Goal: Task Accomplishment & Management: Use online tool/utility

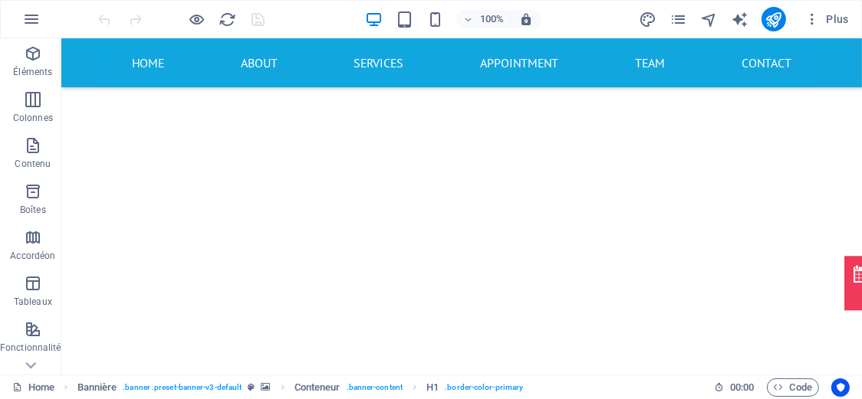
scroll to position [393, 0]
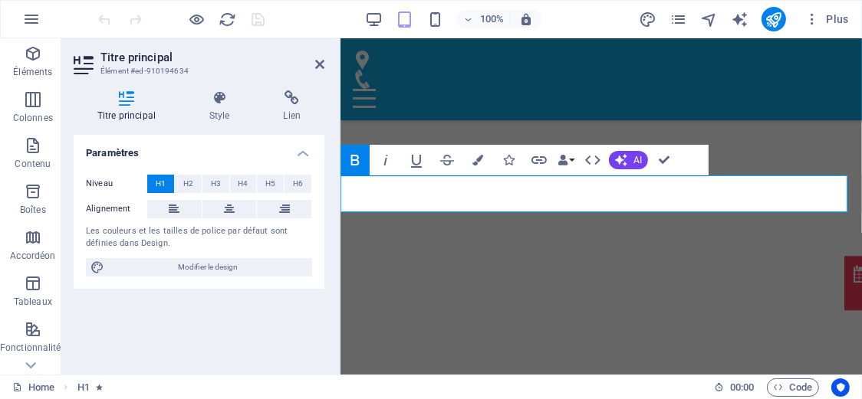
click at [315, 67] on icon at bounding box center [319, 64] width 9 height 12
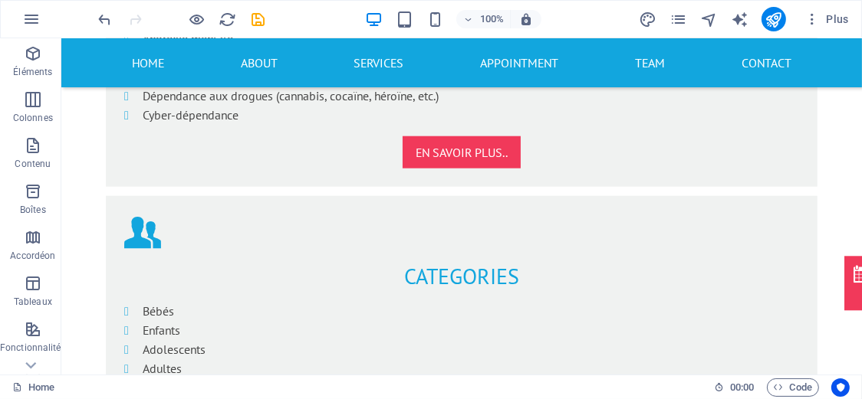
scroll to position [1466, 0]
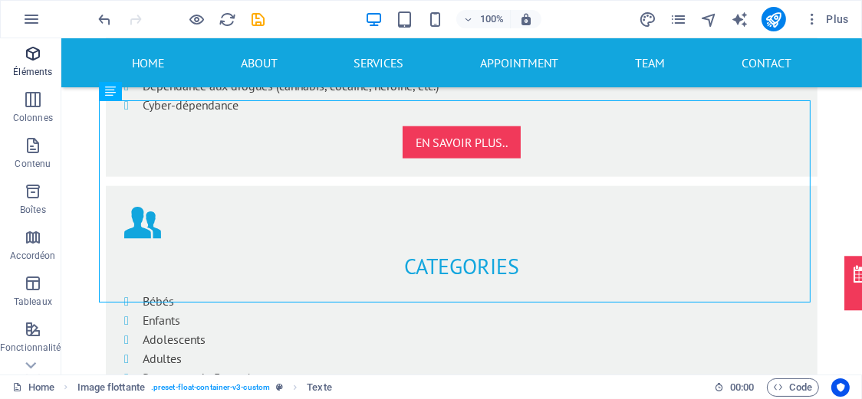
click at [35, 65] on span "Éléments" at bounding box center [33, 62] width 66 height 37
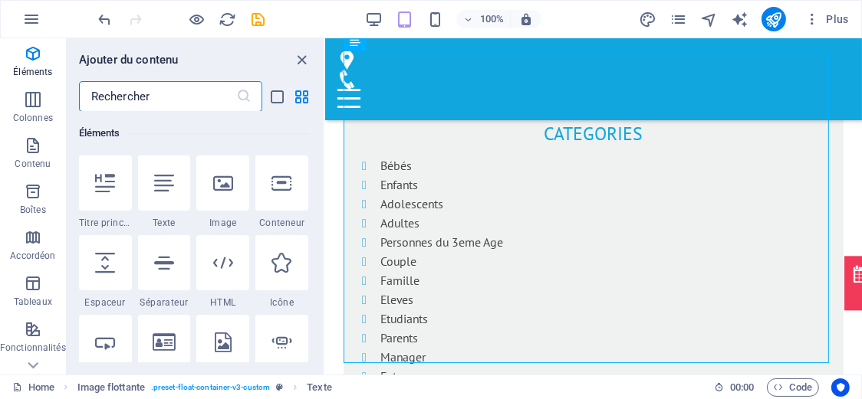
scroll to position [1867, 0]
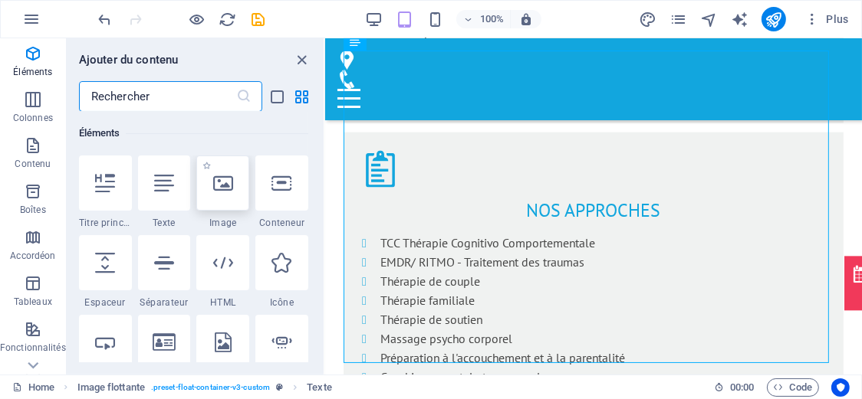
click at [216, 182] on icon at bounding box center [223, 183] width 20 height 20
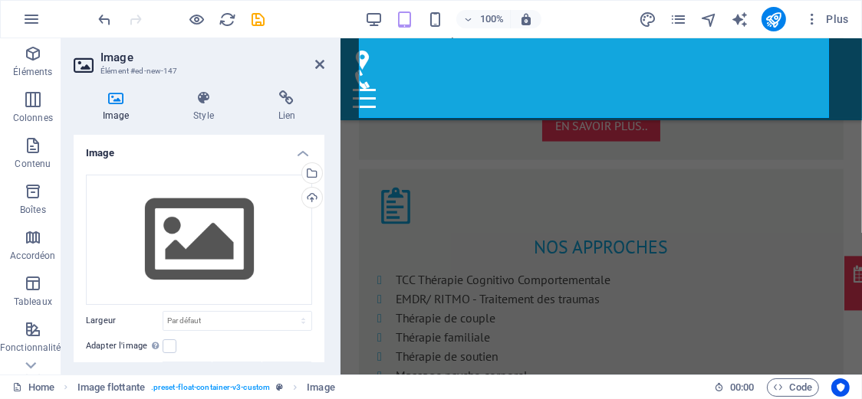
scroll to position [1940, 0]
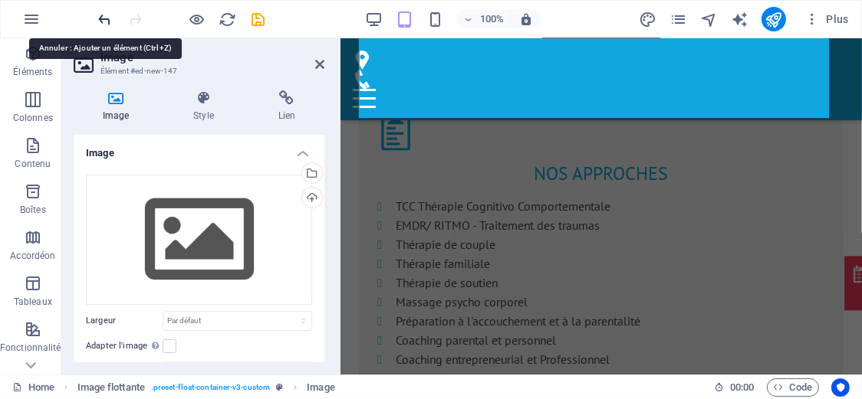
click at [107, 22] on icon "undo" at bounding box center [106, 20] width 18 height 18
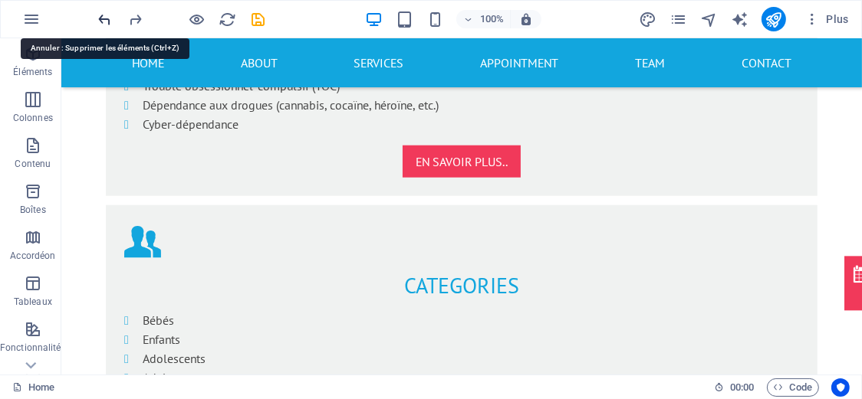
scroll to position [1447, 0]
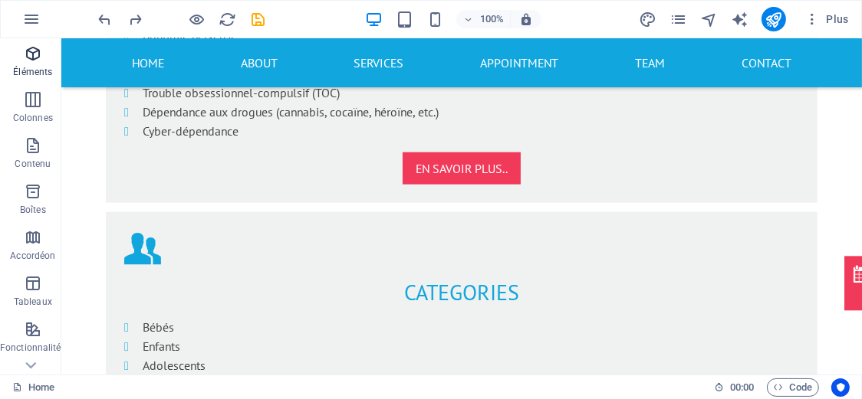
click at [29, 72] on p "Éléments" at bounding box center [32, 72] width 39 height 12
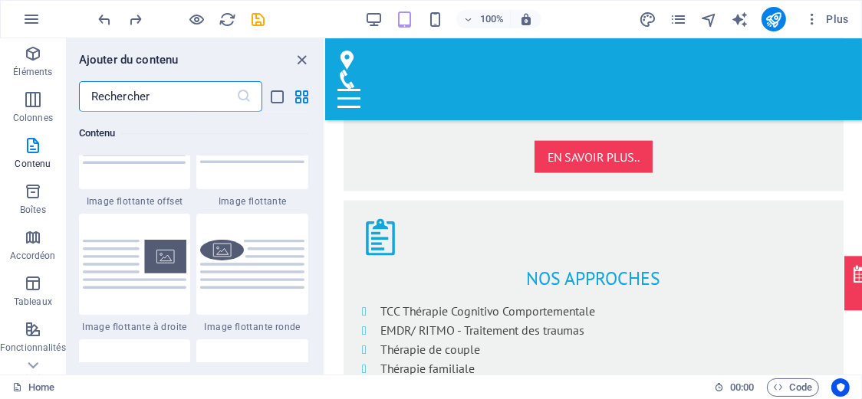
scroll to position [3099, 0]
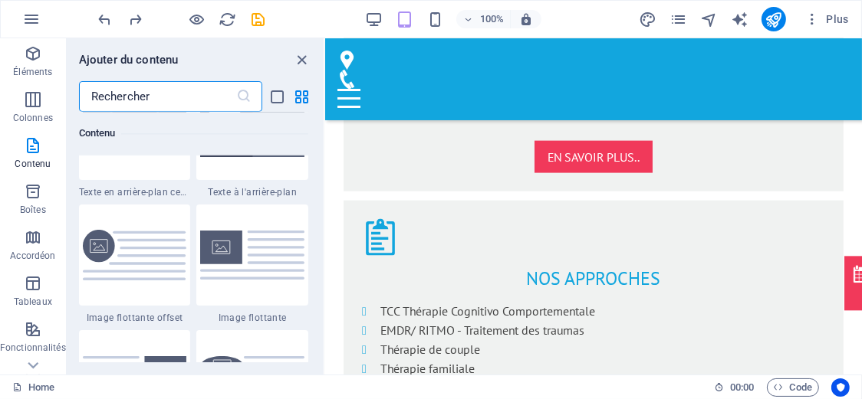
drag, startPoint x: 321, startPoint y: 120, endPoint x: 0, endPoint y: 132, distance: 321.5
click at [102, 253] on img at bounding box center [135, 255] width 104 height 50
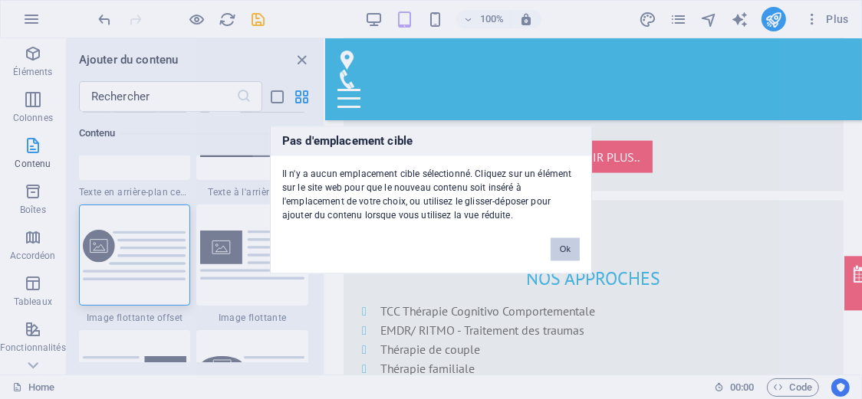
click at [567, 246] on button "Ok" at bounding box center [564, 249] width 29 height 23
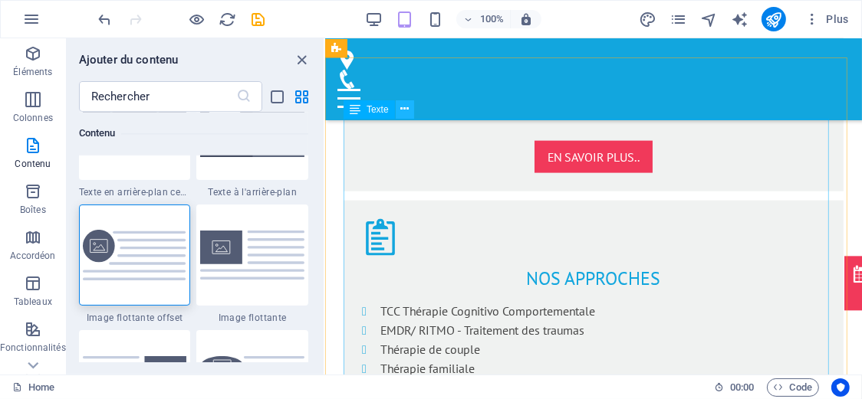
click at [405, 109] on icon at bounding box center [404, 109] width 8 height 16
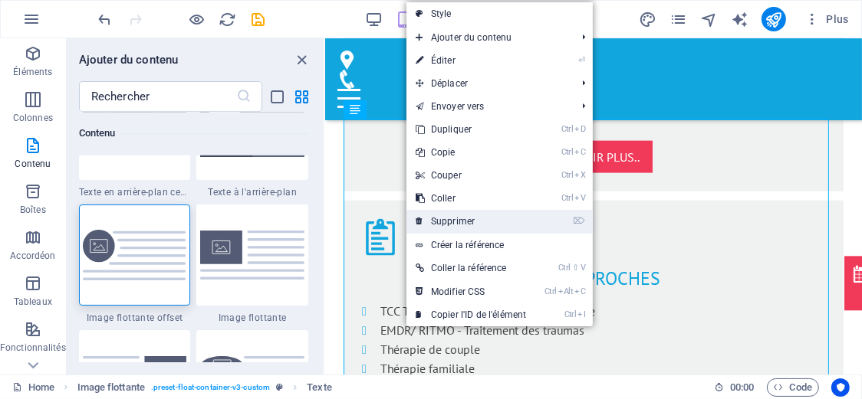
click at [456, 222] on link "⌦ Supprimer" at bounding box center [470, 221] width 129 height 23
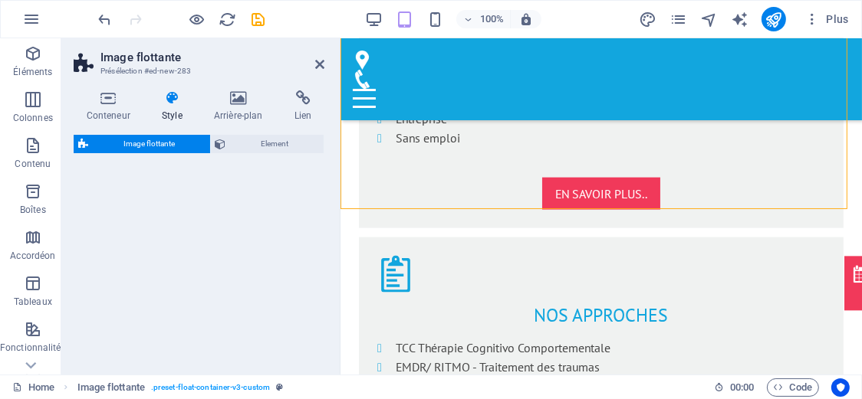
select select "%"
select select "rem"
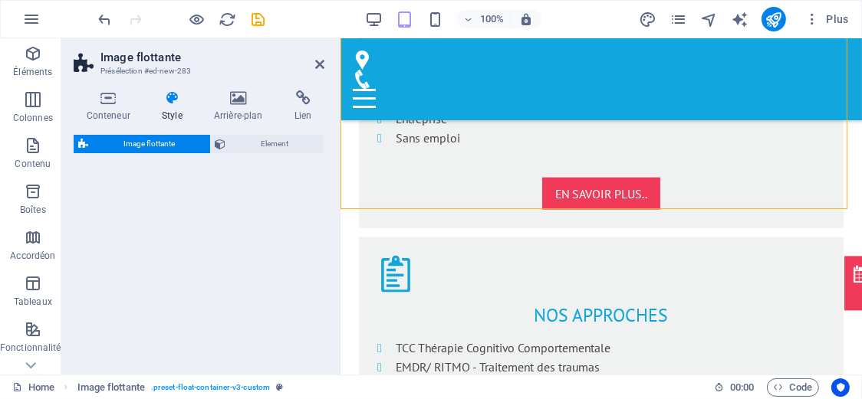
select select "%"
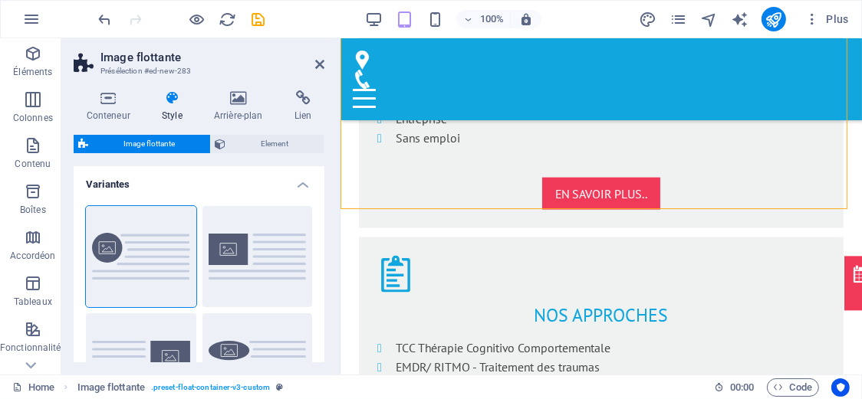
scroll to position [2210, 0]
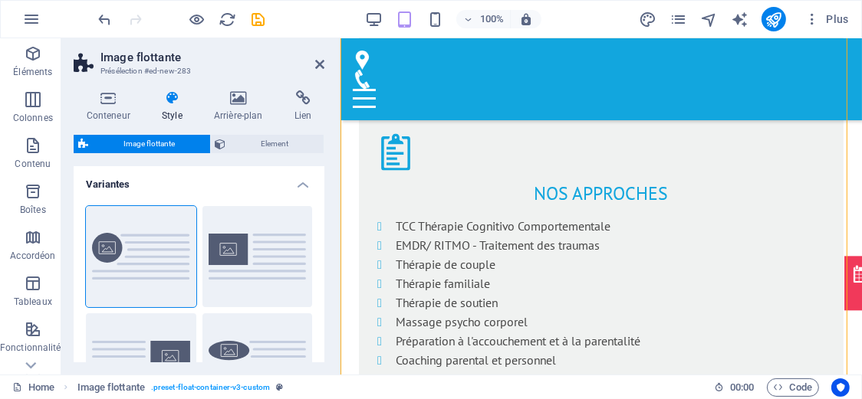
scroll to position [1904, 0]
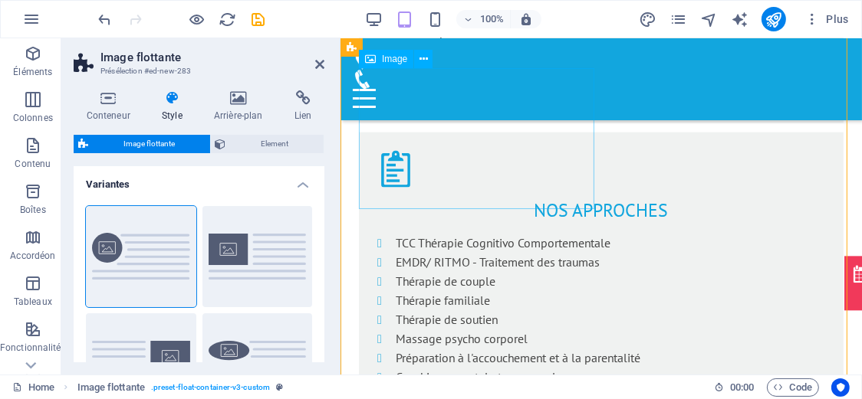
click at [393, 64] on div "Image" at bounding box center [386, 59] width 54 height 18
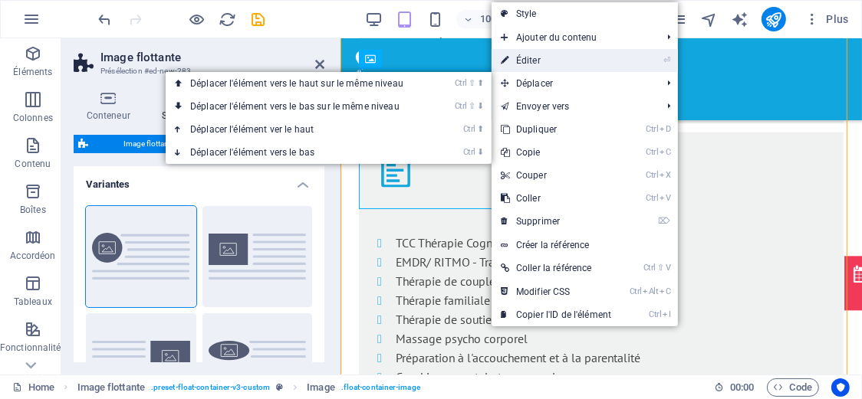
click at [538, 64] on link "⏎ Éditer" at bounding box center [555, 60] width 129 height 23
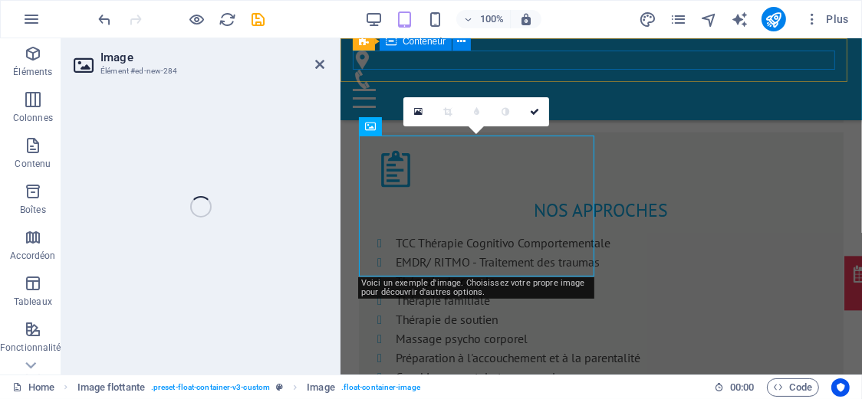
select select "%"
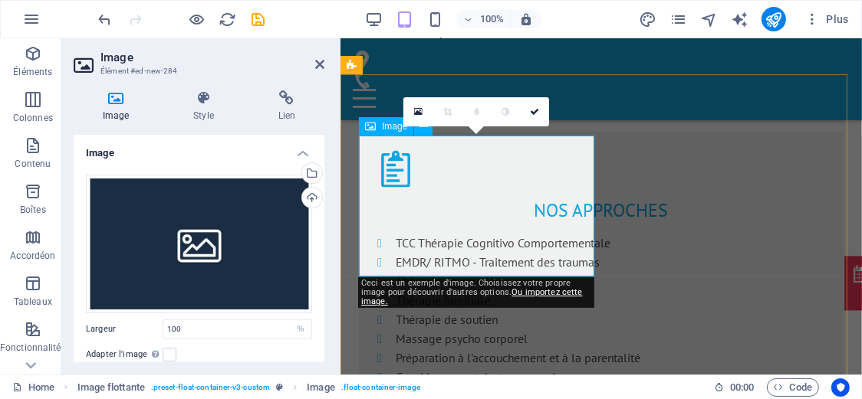
scroll to position [1836, 0]
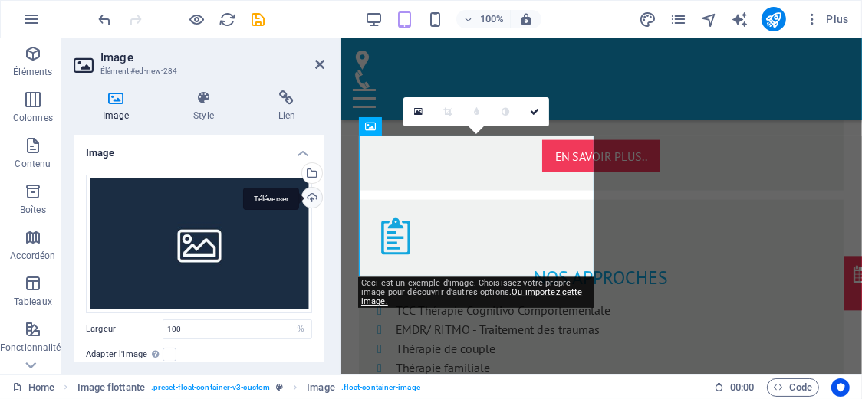
click at [312, 203] on div "Téléverser" at bounding box center [310, 199] width 23 height 23
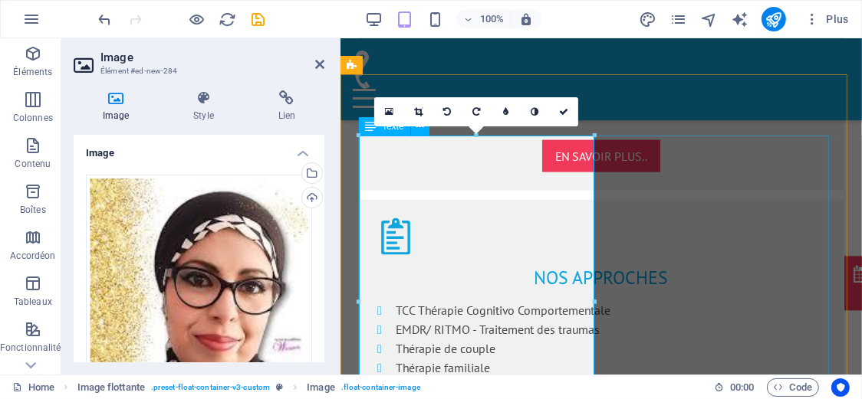
drag, startPoint x: 931, startPoint y: 175, endPoint x: 556, endPoint y: 208, distance: 377.1
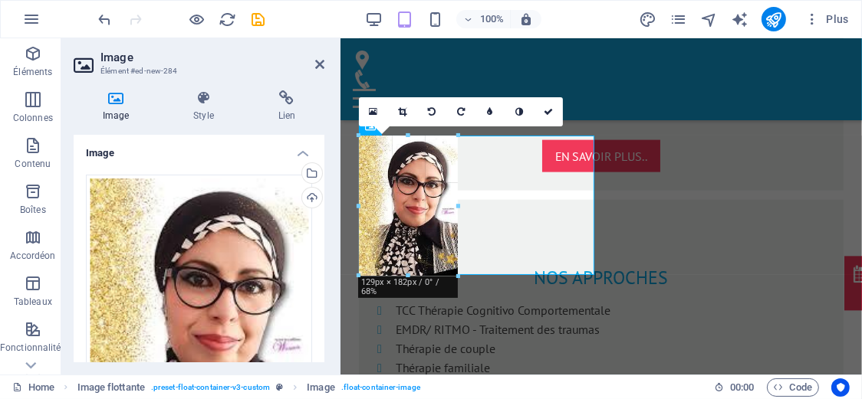
drag, startPoint x: 595, startPoint y: 137, endPoint x: 442, endPoint y: 332, distance: 247.4
type input "129"
select select "px"
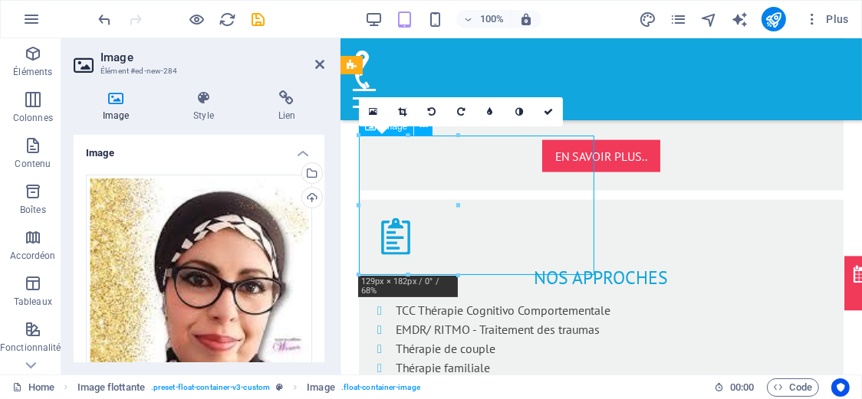
drag, startPoint x: 438, startPoint y: 221, endPoint x: 494, endPoint y: 220, distance: 56.7
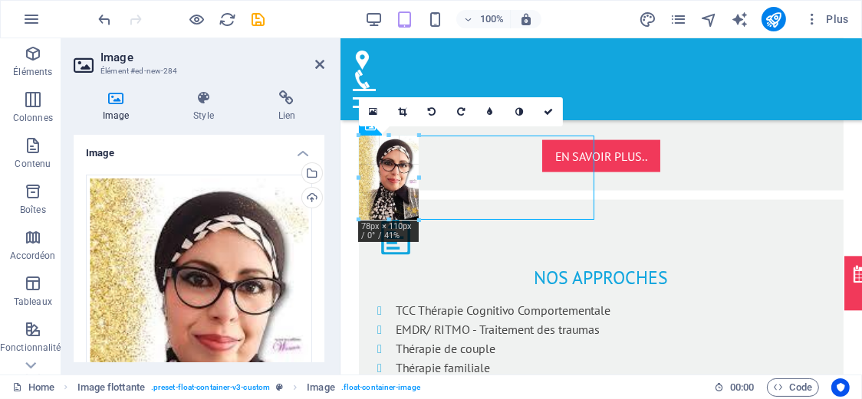
drag, startPoint x: 357, startPoint y: 206, endPoint x: 57, endPoint y: 170, distance: 302.7
type input "78"
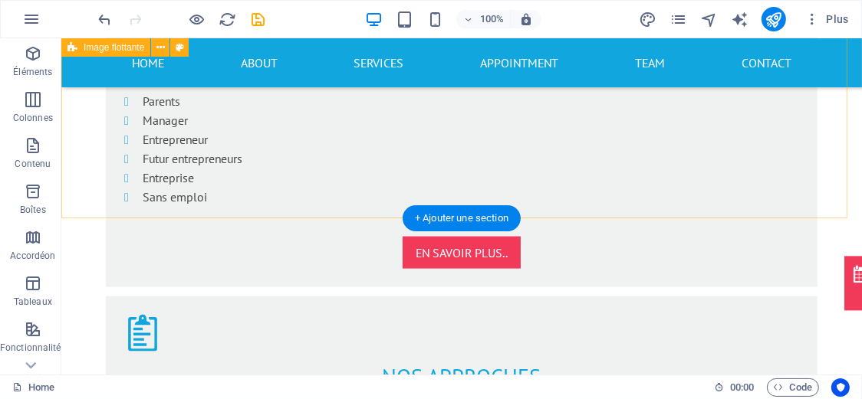
scroll to position [1842, 0]
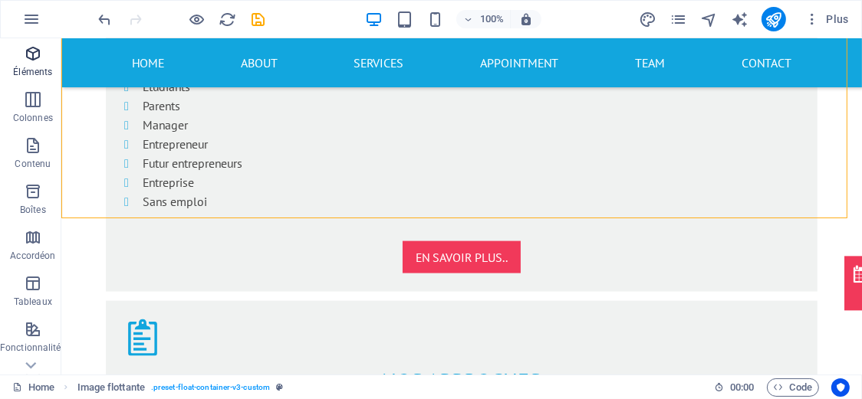
click at [36, 70] on p "Éléments" at bounding box center [32, 72] width 39 height 12
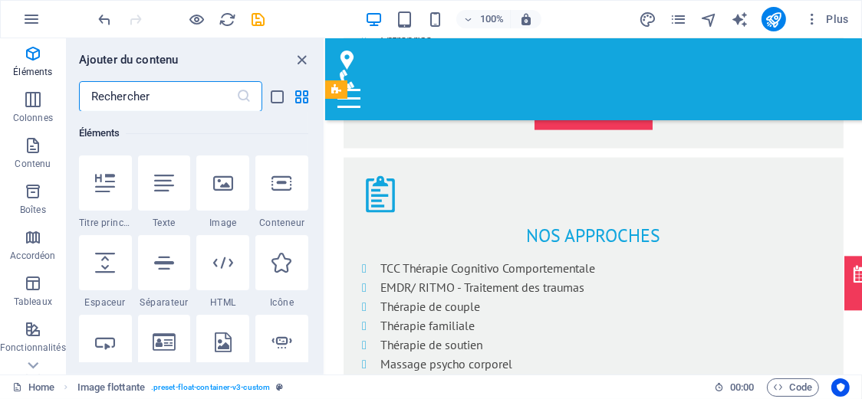
scroll to position [2193, 0]
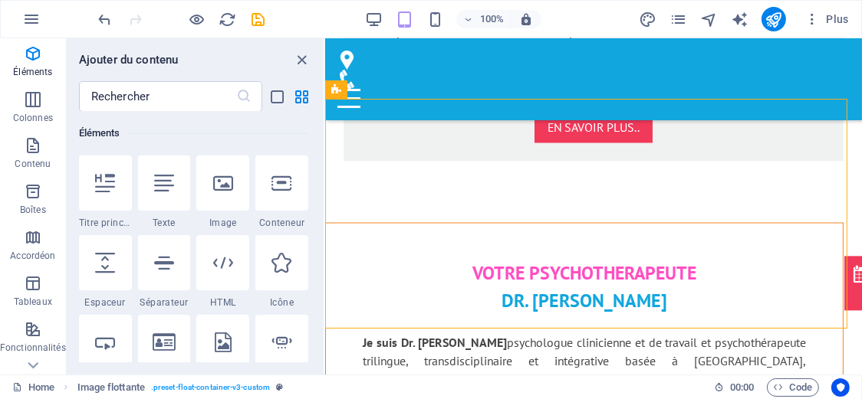
click at [319, 129] on div "Éléments 1 Star Titre principal 1 Star Texte 1 Star Image 1 Star Conteneur 1 St…" at bounding box center [195, 237] width 257 height 251
click at [319, 131] on div "Éléments 1 Star Titre principal 1 Star Texte 1 Star Image 1 Star Conteneur 1 St…" at bounding box center [195, 237] width 257 height 251
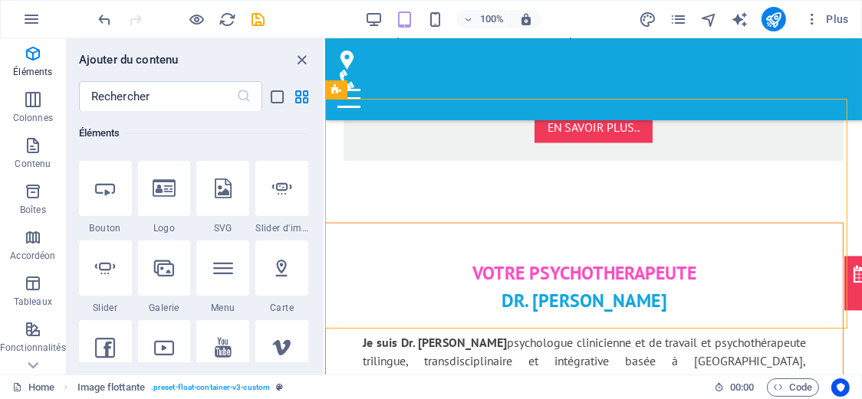
scroll to position [38, 0]
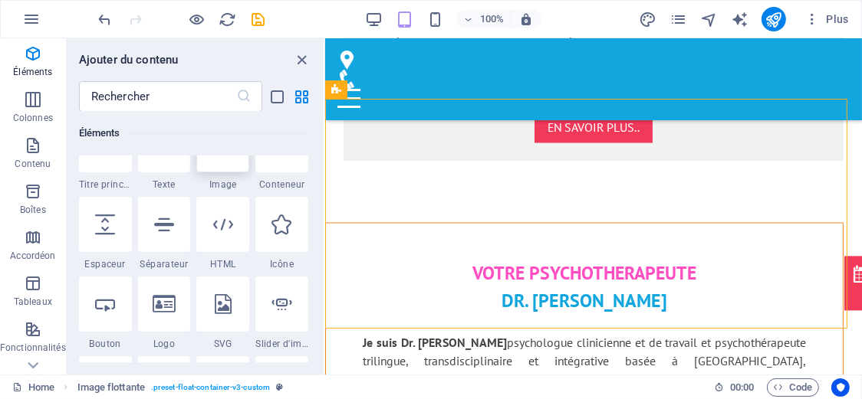
click at [232, 172] on div at bounding box center [222, 144] width 53 height 55
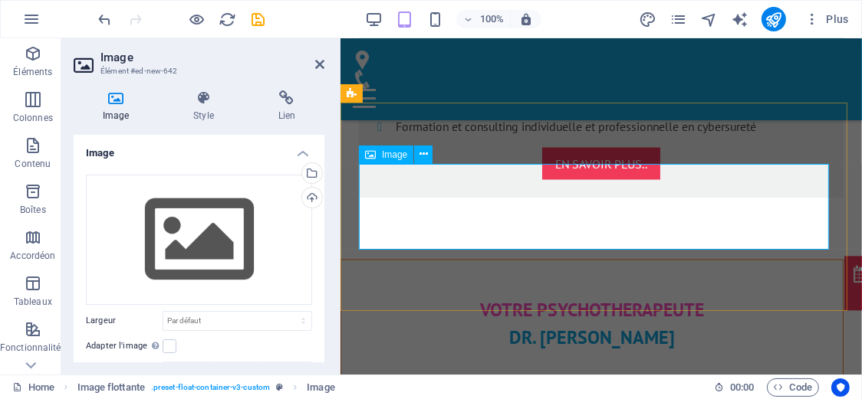
scroll to position [2243, 0]
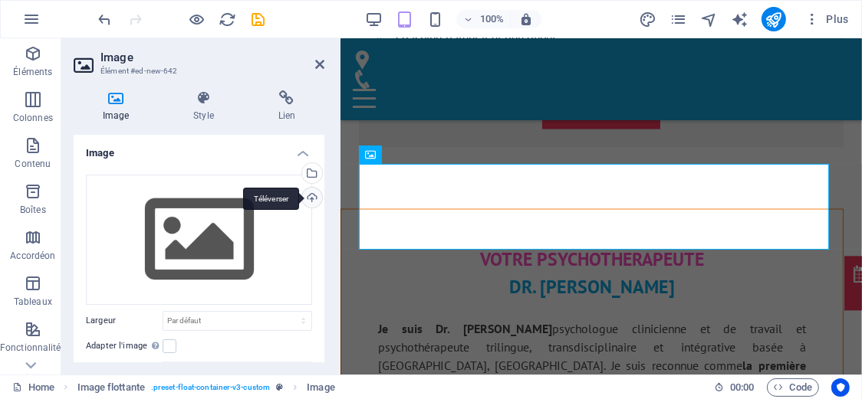
click at [317, 198] on div "Téléverser" at bounding box center [310, 199] width 23 height 23
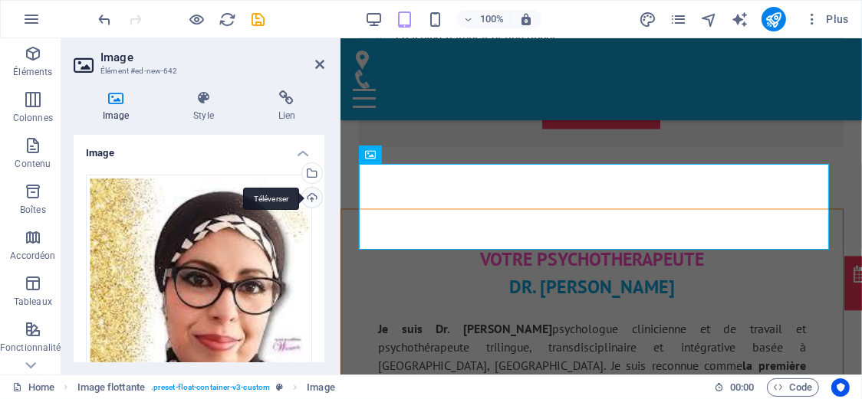
click at [311, 200] on div "Téléverser" at bounding box center [310, 199] width 23 height 23
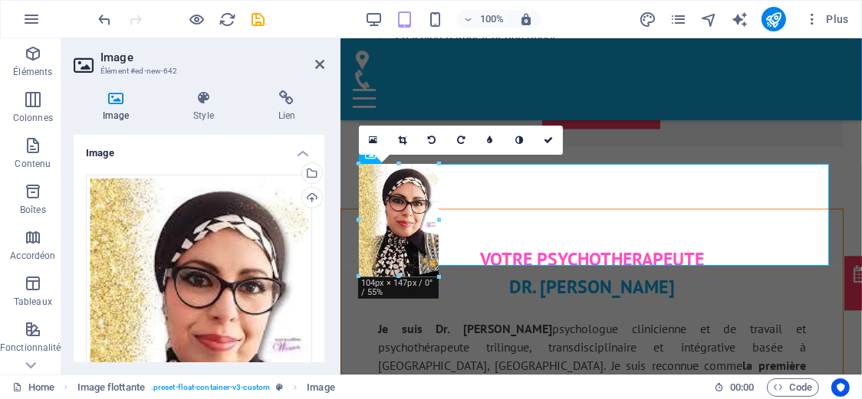
drag, startPoint x: 432, startPoint y: 215, endPoint x: 450, endPoint y: 218, distance: 17.9
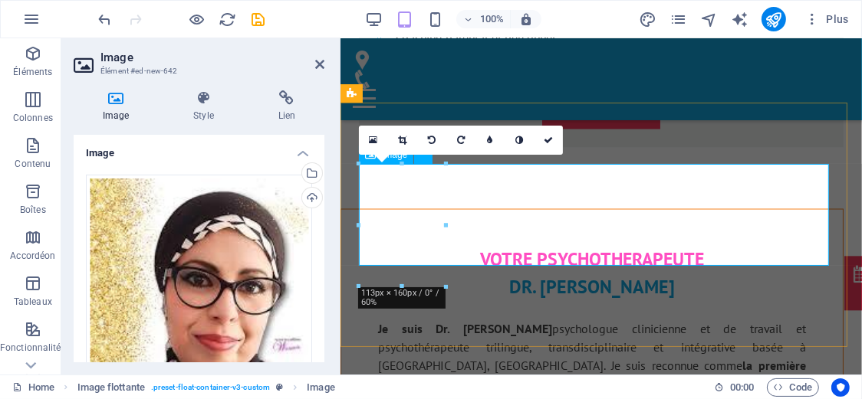
type input "113"
select select "px"
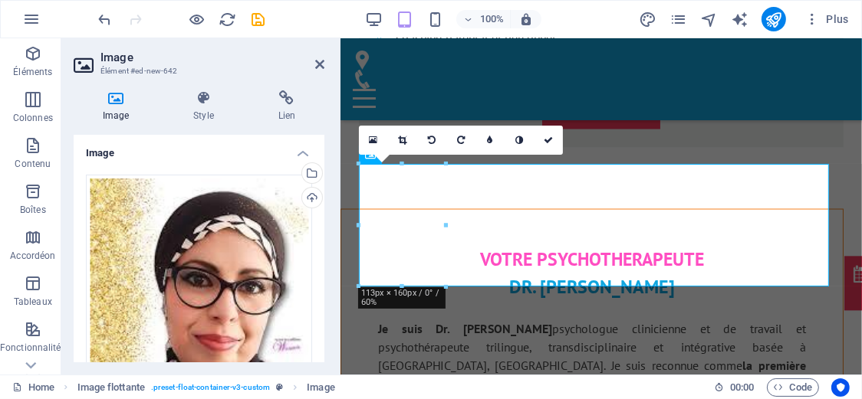
scroll to position [41, 0]
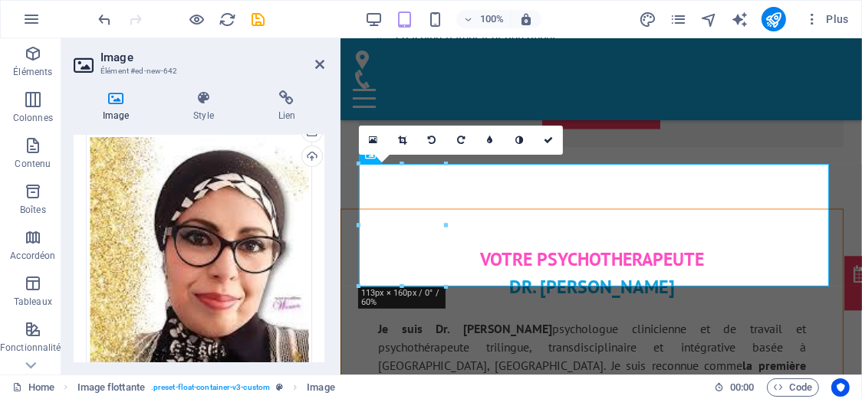
click at [329, 290] on div "Image Style Lien Image Glissez les fichiers ici, cliquez pour choisir les fichi…" at bounding box center [198, 226] width 275 height 297
click at [324, 297] on div "Image Style Lien Image Glissez les fichiers ici, cliquez pour choisir les fichi…" at bounding box center [198, 226] width 275 height 297
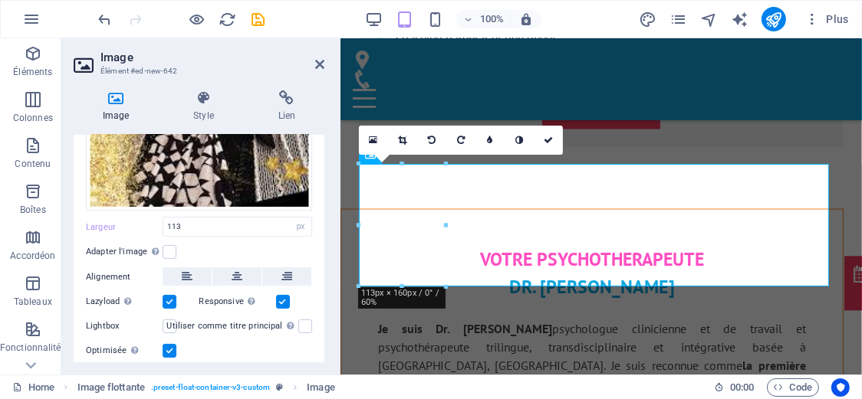
scroll to position [284, 0]
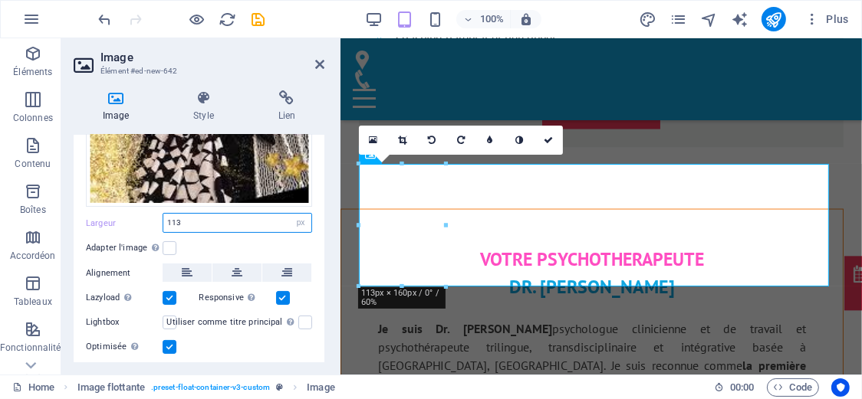
click at [240, 225] on input "113" at bounding box center [237, 223] width 148 height 18
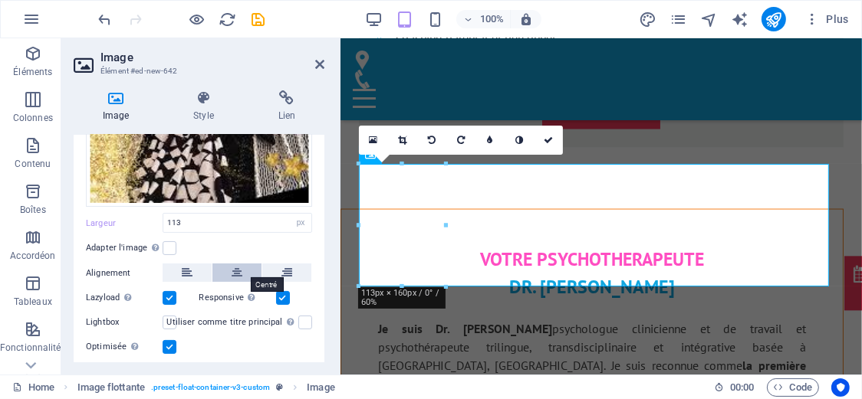
click at [235, 264] on icon at bounding box center [237, 273] width 11 height 18
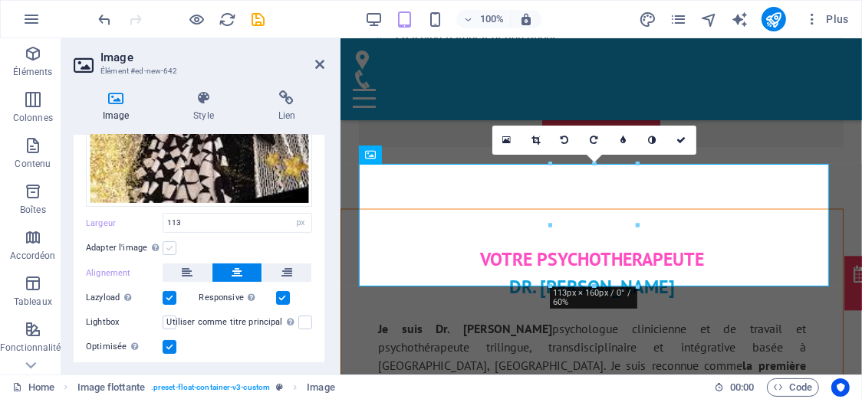
click at [167, 245] on label at bounding box center [170, 248] width 14 height 14
click at [0, 0] on input "Adapter l'image Adapter automatiquement l'image à une largeur et une hauteur fi…" at bounding box center [0, 0] width 0 height 0
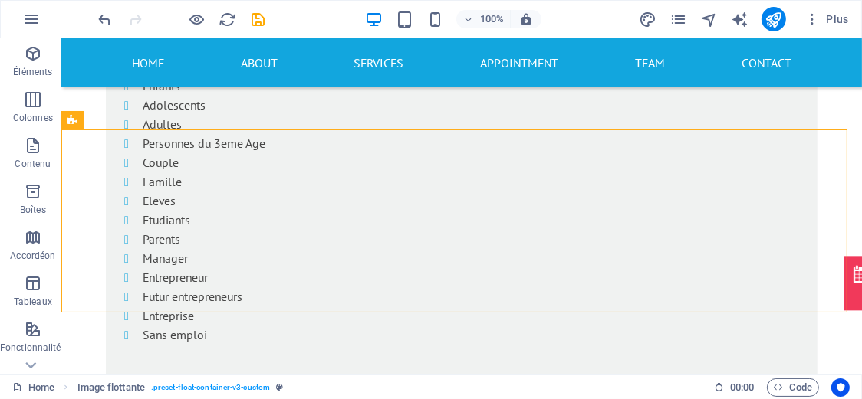
scroll to position [1684, 0]
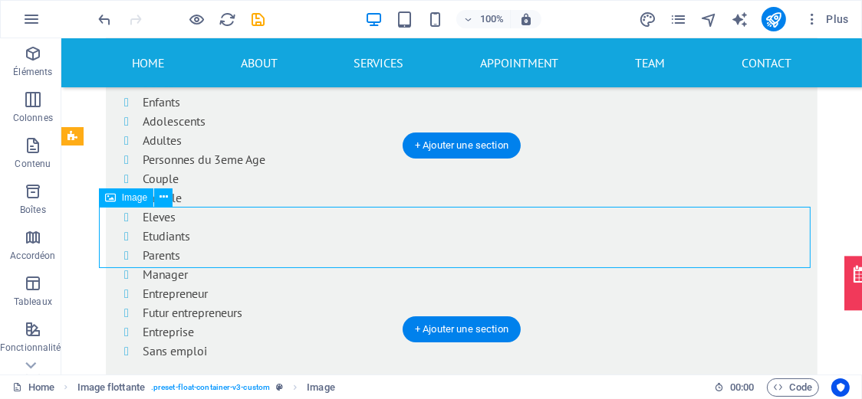
select select "px"
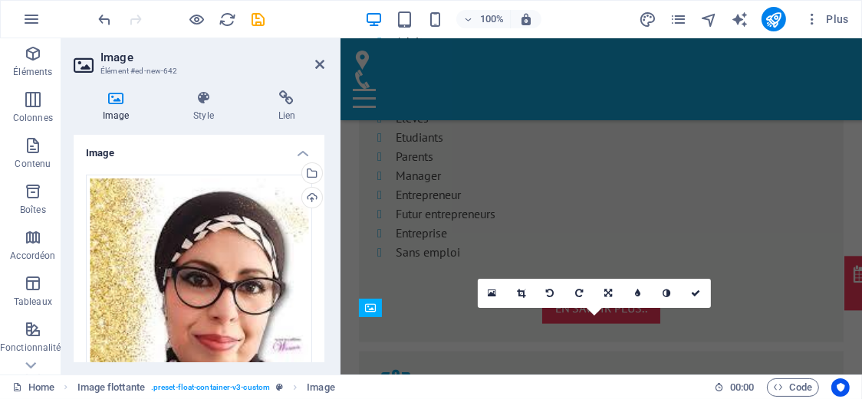
scroll to position [2090, 0]
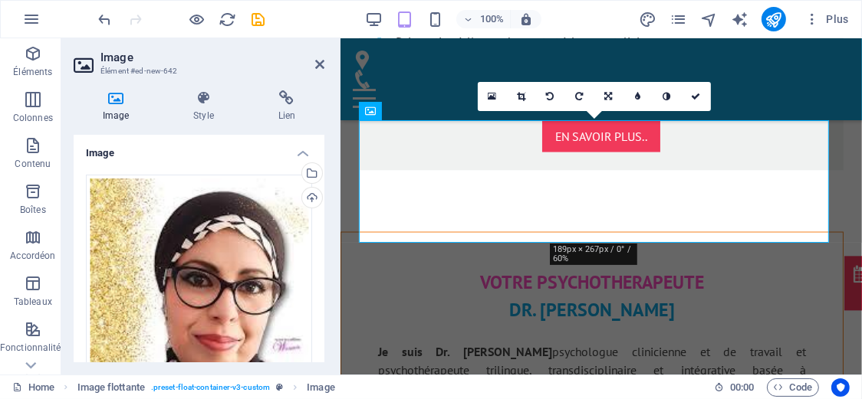
scroll to position [2298, 0]
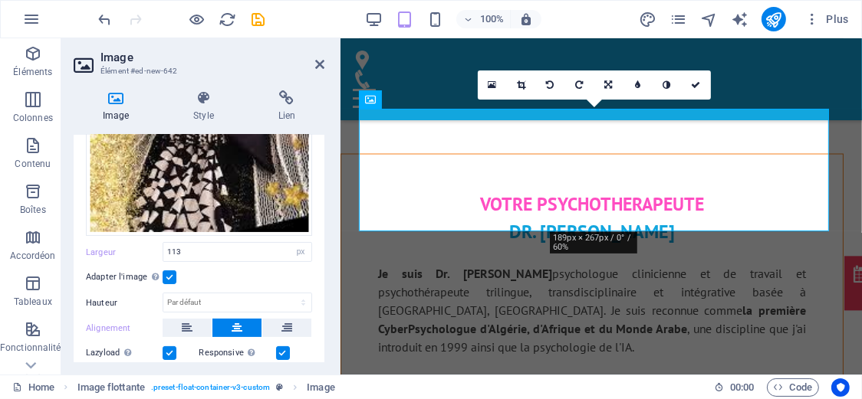
scroll to position [325, 0]
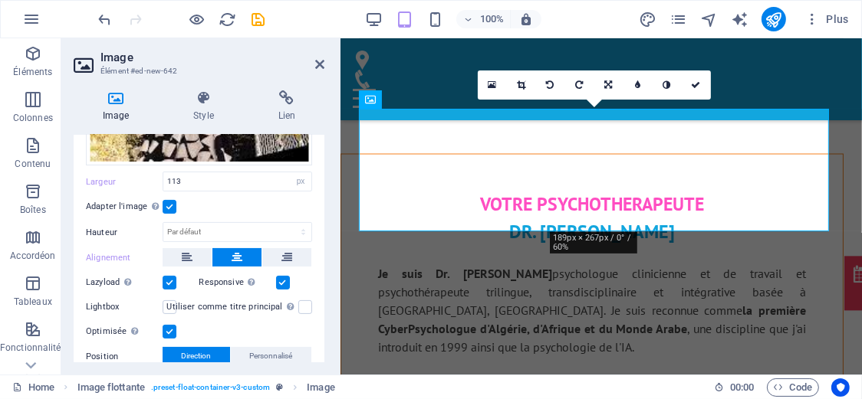
click at [169, 328] on label at bounding box center [170, 332] width 14 height 14
click at [0, 0] on input "Optimisée Les images sont compressées pour améliorer la vitesse de la page." at bounding box center [0, 0] width 0 height 0
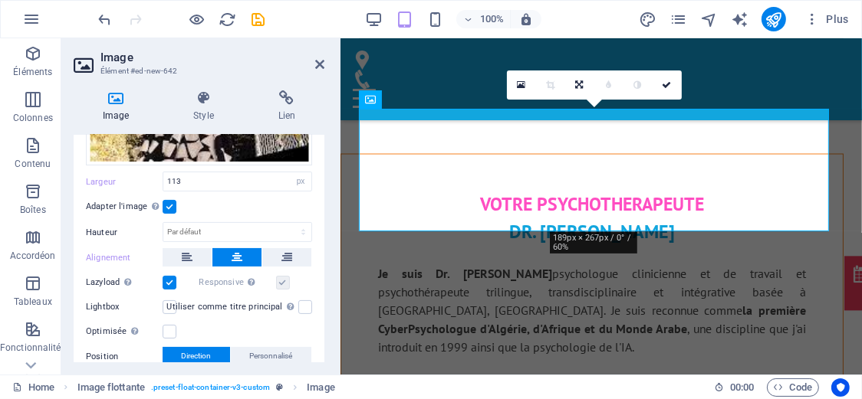
click at [173, 276] on label at bounding box center [170, 283] width 14 height 14
click at [0, 0] on input "Lazyload Charger les images après la page améliore le temps de chargement (vite…" at bounding box center [0, 0] width 0 height 0
click at [172, 208] on label at bounding box center [170, 207] width 14 height 14
click at [0, 0] on input "Adapter l'image Adapter automatiquement l'image à une largeur et une hauteur fi…" at bounding box center [0, 0] width 0 height 0
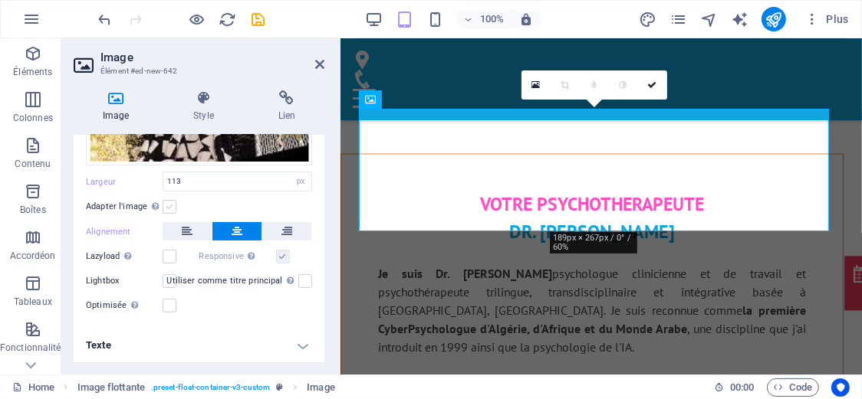
scroll to position [323, 0]
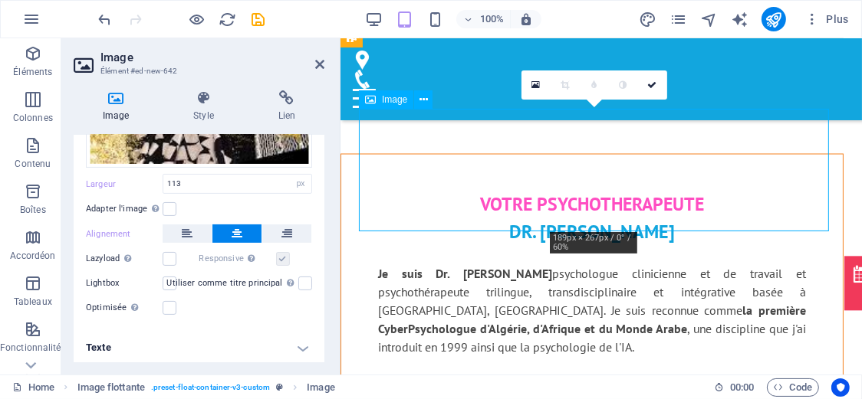
drag, startPoint x: 557, startPoint y: 179, endPoint x: 523, endPoint y: 235, distance: 65.3
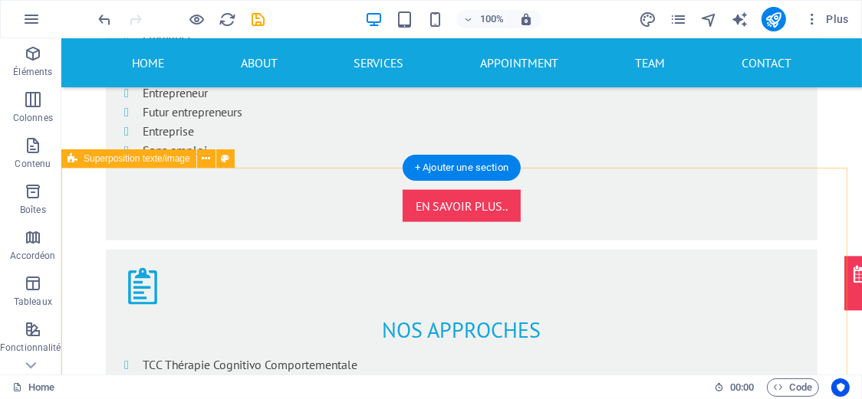
scroll to position [1892, 0]
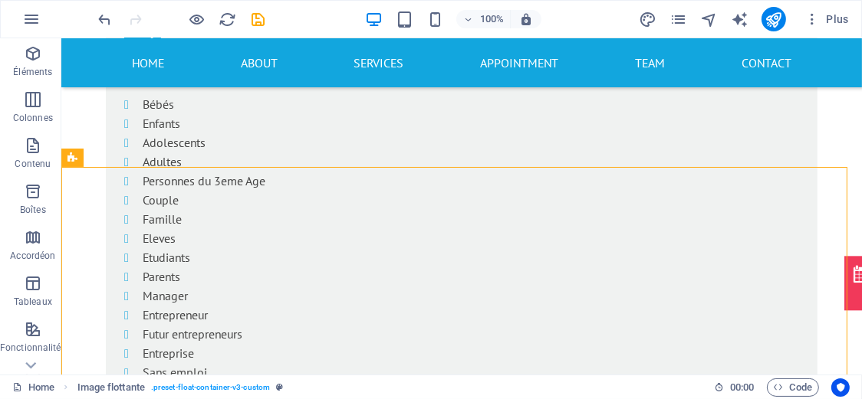
scroll to position [1654, 0]
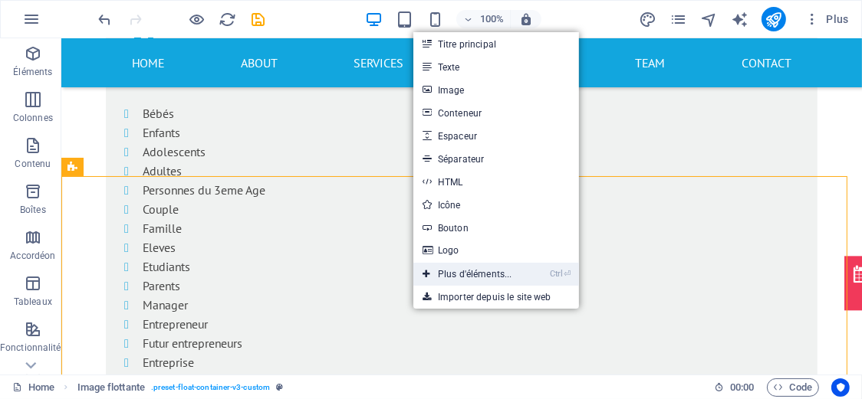
click at [471, 278] on link "Ctrl ⏎ Plus d'éléments..." at bounding box center [467, 274] width 108 height 23
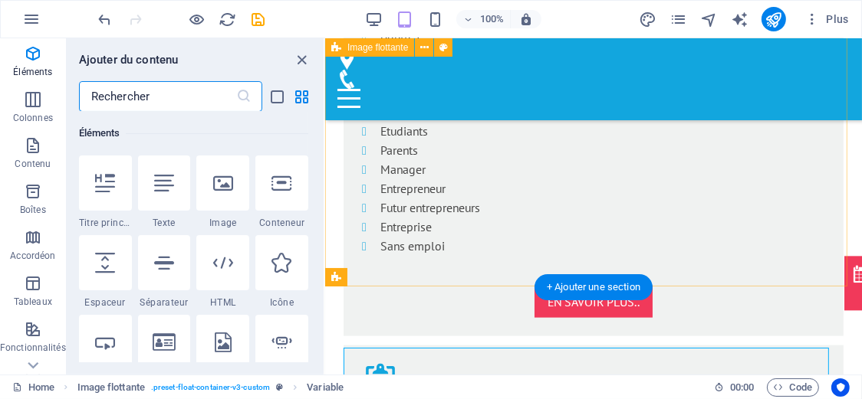
scroll to position [2004, 0]
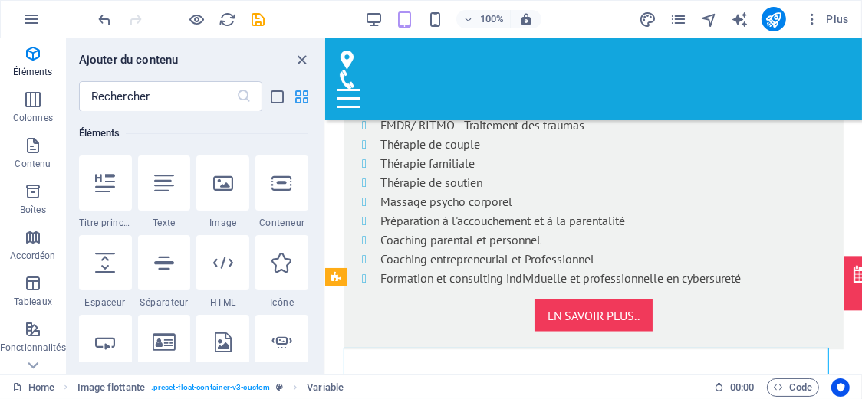
click at [306, 88] on icon "grid-view" at bounding box center [303, 97] width 18 height 18
click at [273, 91] on icon "list-view" at bounding box center [278, 97] width 18 height 18
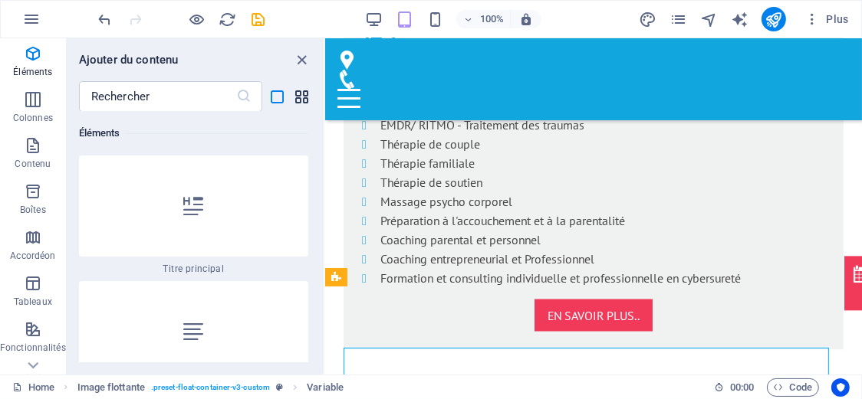
click at [303, 98] on icon "grid-view" at bounding box center [303, 97] width 18 height 18
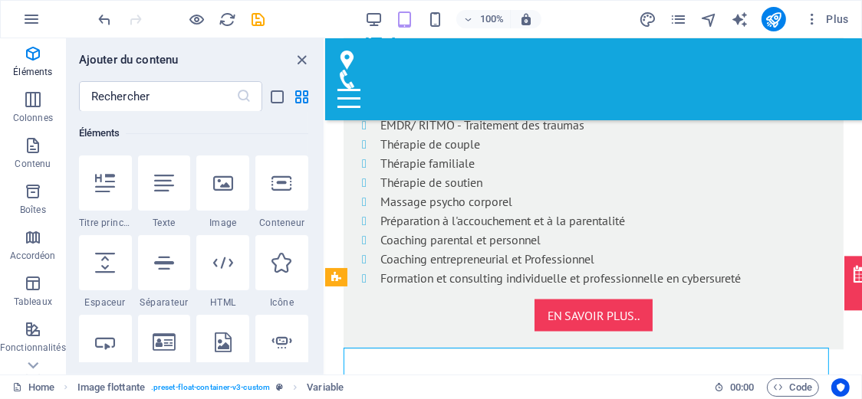
click at [315, 162] on div "Éléments 1 Star Titre principal 1 Star Texte 1 Star Image 1 Star Conteneur 1 St…" at bounding box center [195, 237] width 257 height 251
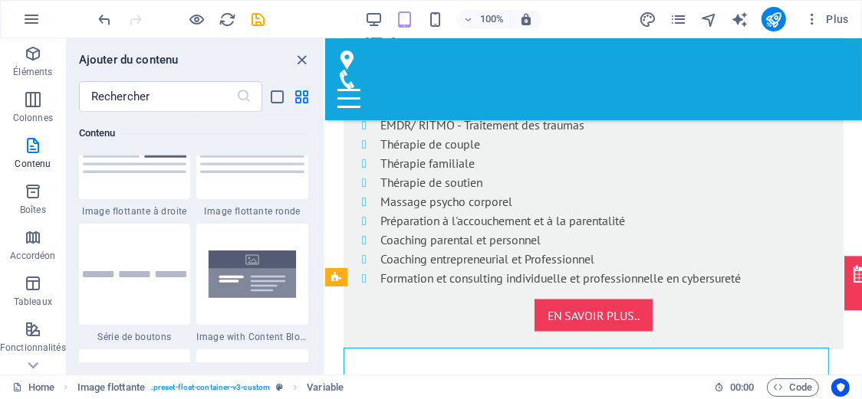
scroll to position [3060, 0]
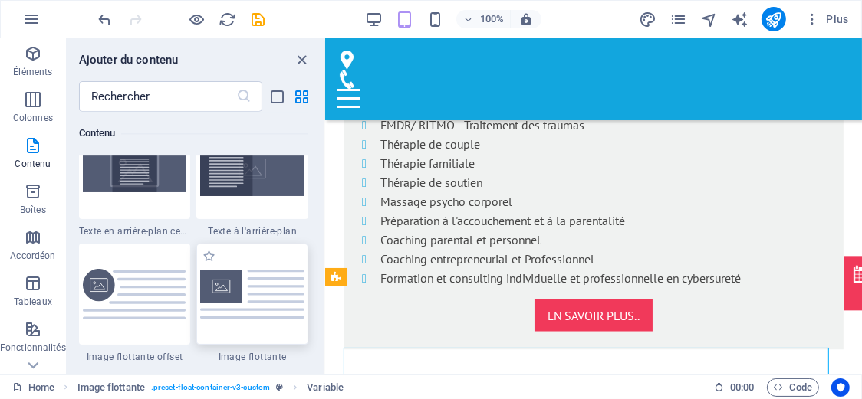
drag, startPoint x: 259, startPoint y: 281, endPoint x: 54, endPoint y: 180, distance: 228.7
click at [259, 281] on img at bounding box center [252, 294] width 104 height 49
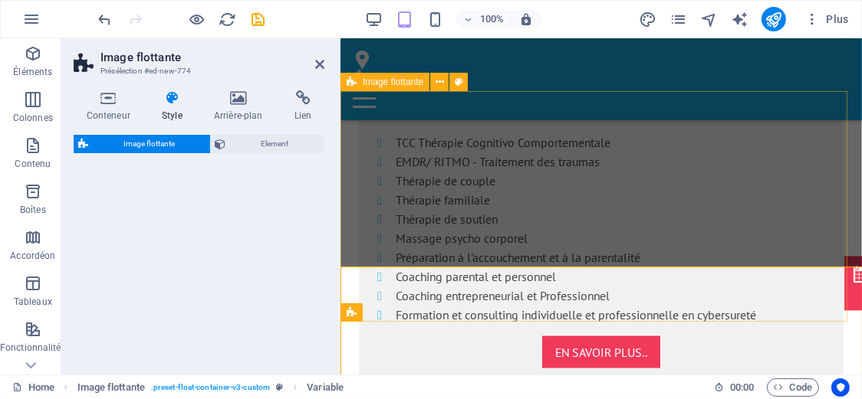
select select "%"
select select "rem"
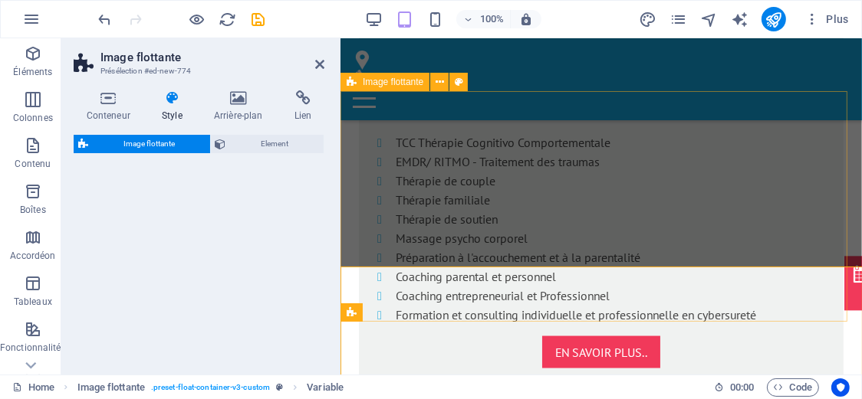
select select "preset-float-container-v3-default"
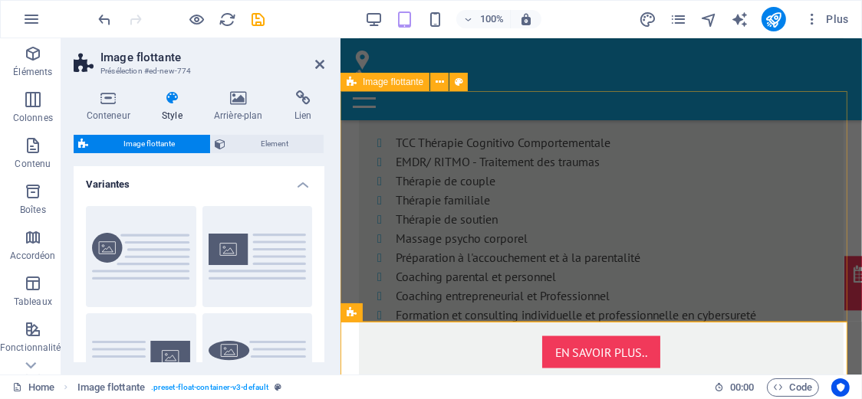
scroll to position [2255, 0]
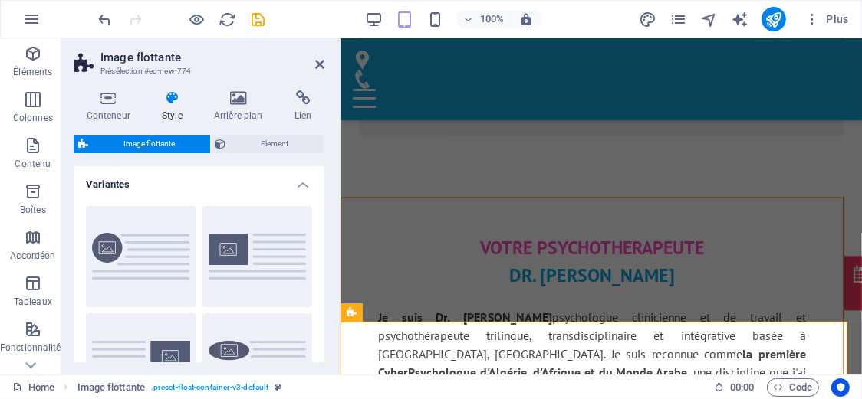
click at [163, 149] on span "Image flottante" at bounding box center [149, 144] width 113 height 18
drag, startPoint x: 565, startPoint y: 279, endPoint x: 402, endPoint y: 193, distance: 184.5
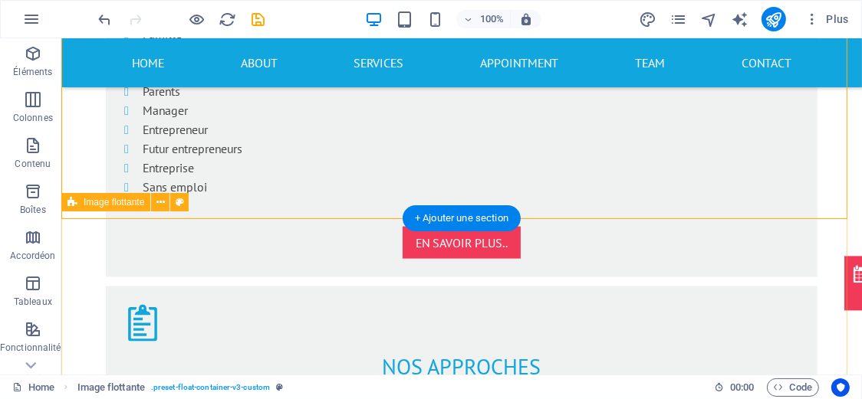
scroll to position [1849, 0]
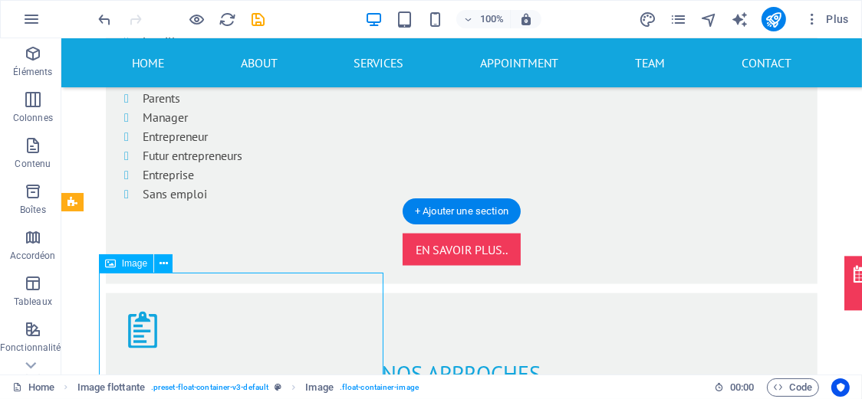
select select "%"
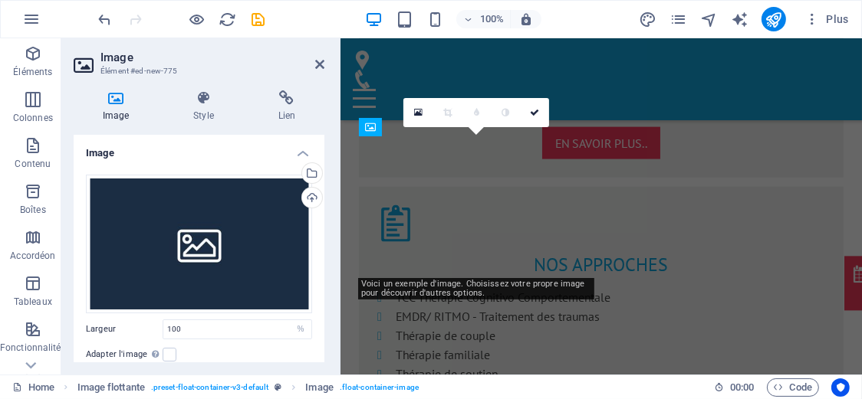
scroll to position [2502, 0]
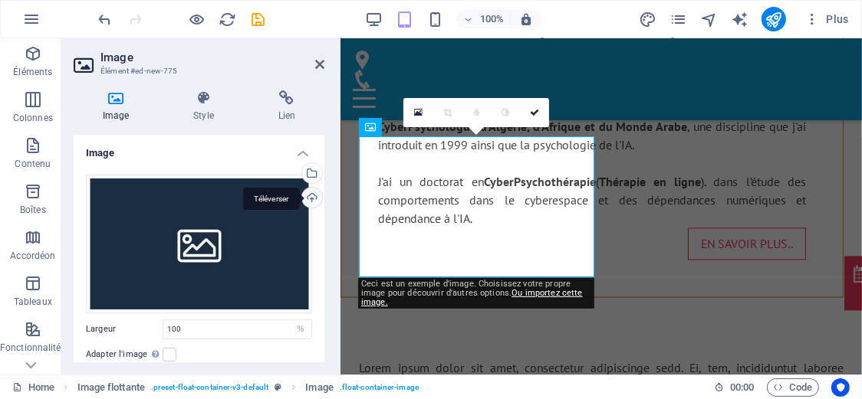
click at [301, 200] on div "Téléverser" at bounding box center [310, 199] width 23 height 23
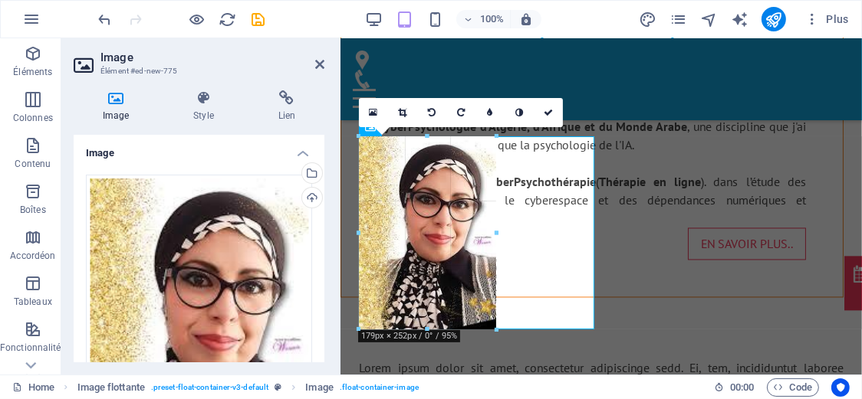
drag, startPoint x: 595, startPoint y: 134, endPoint x: 495, endPoint y: 291, distance: 186.1
type input "180"
select select "px"
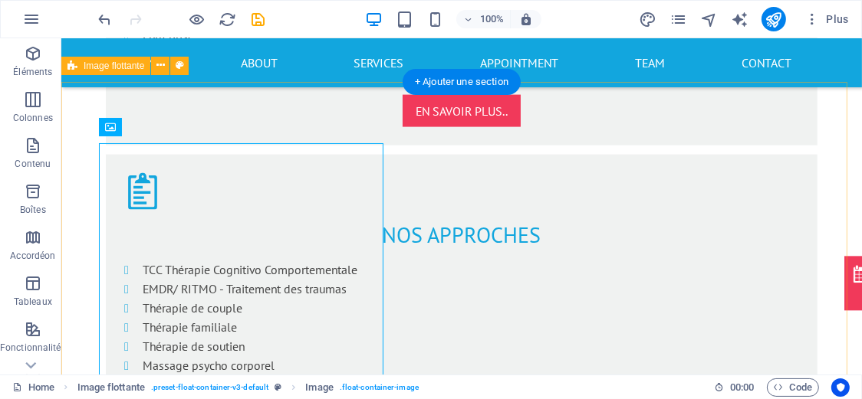
scroll to position [1986, 0]
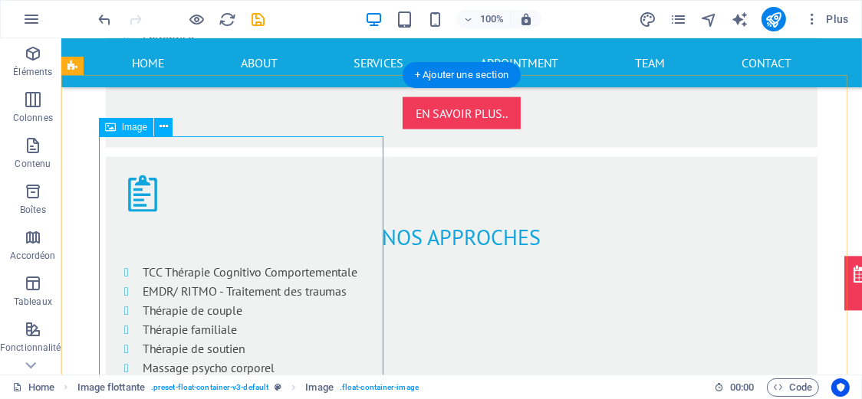
select select "px"
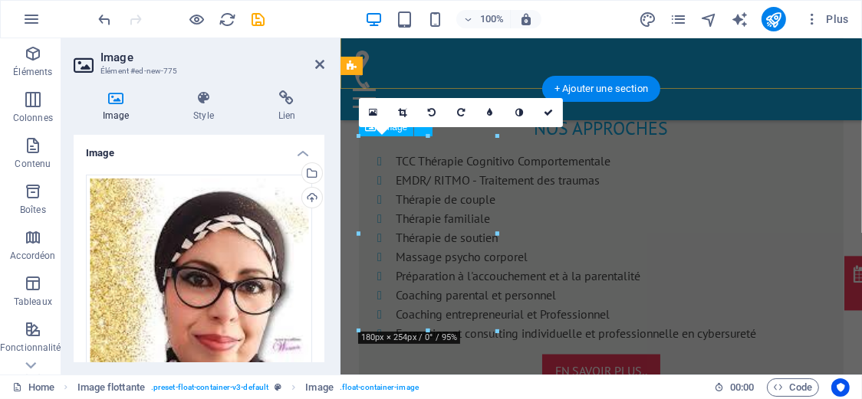
scroll to position [2502, 0]
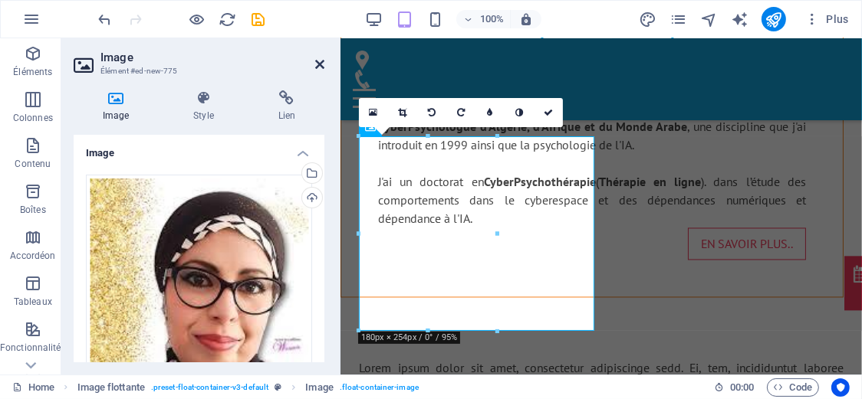
click at [322, 61] on icon at bounding box center [319, 64] width 9 height 12
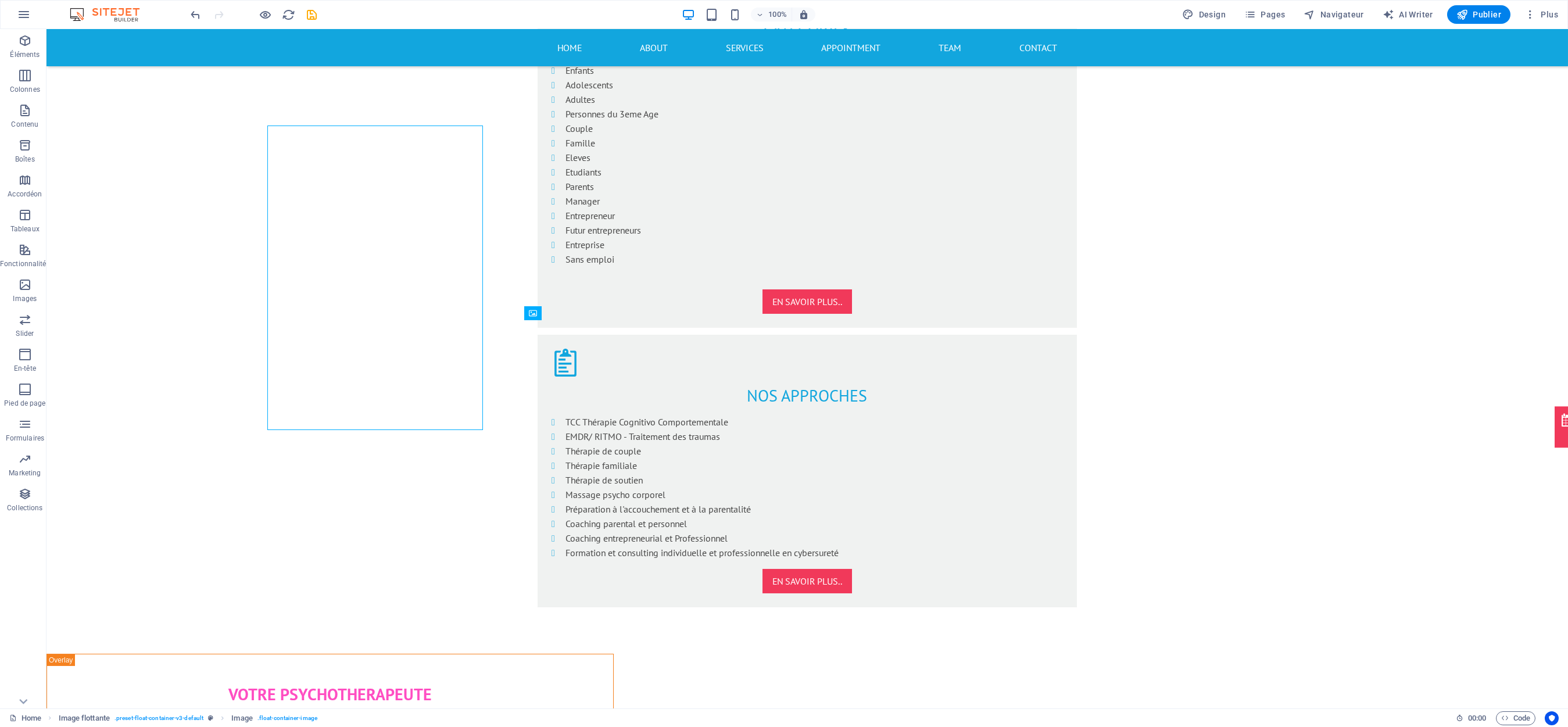
scroll to position [1506, 0]
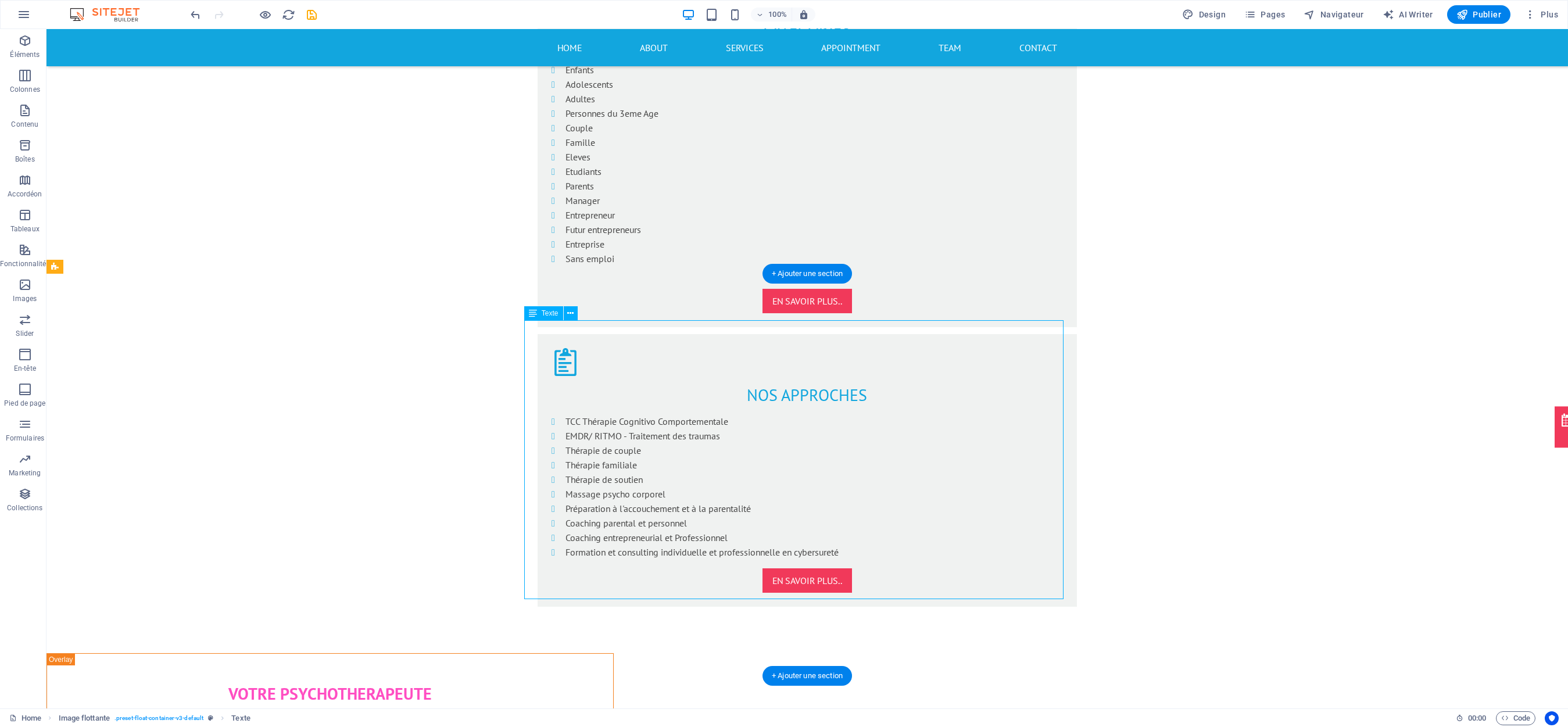
drag, startPoint x: 674, startPoint y: 31, endPoint x: 993, endPoint y: 357, distance: 456.1
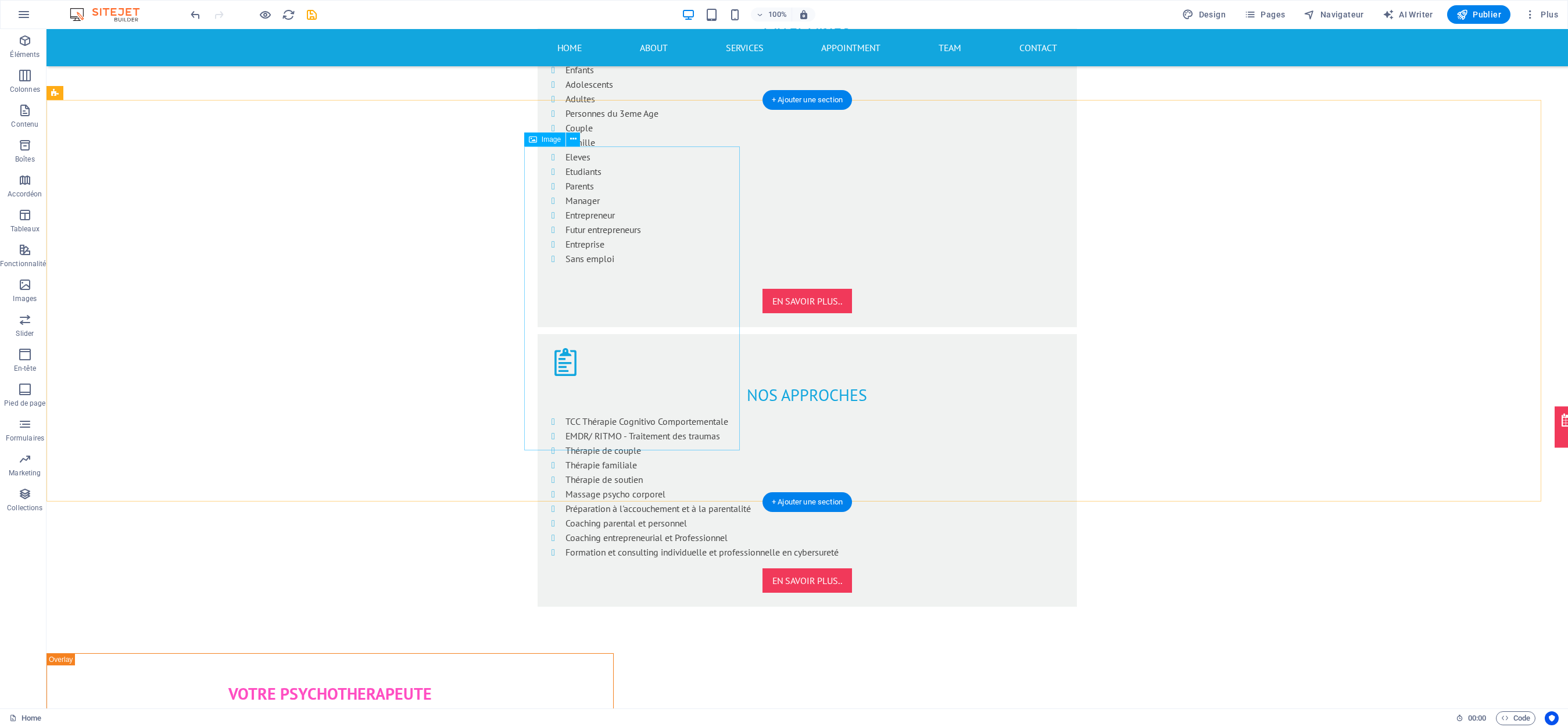
select select "px"
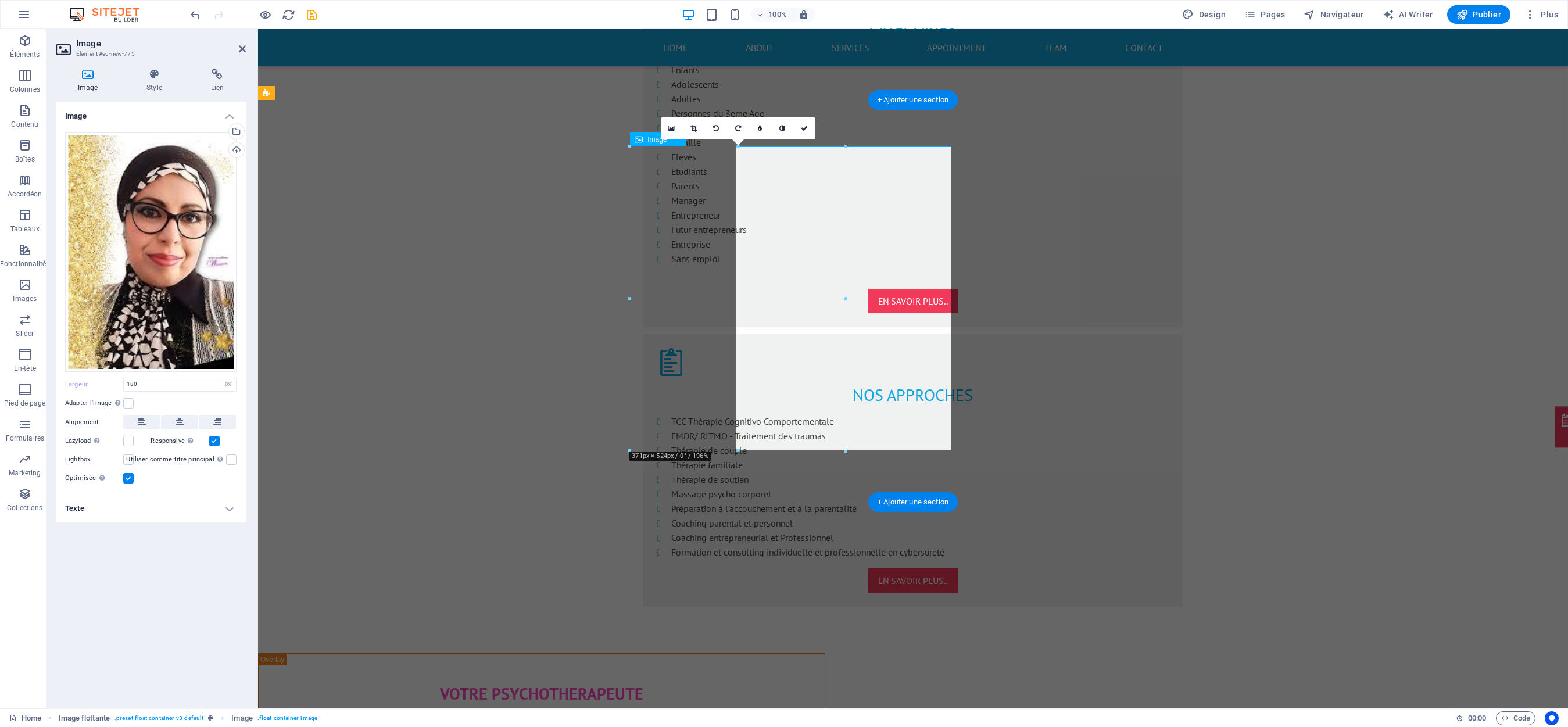
type input "100"
select select "%"
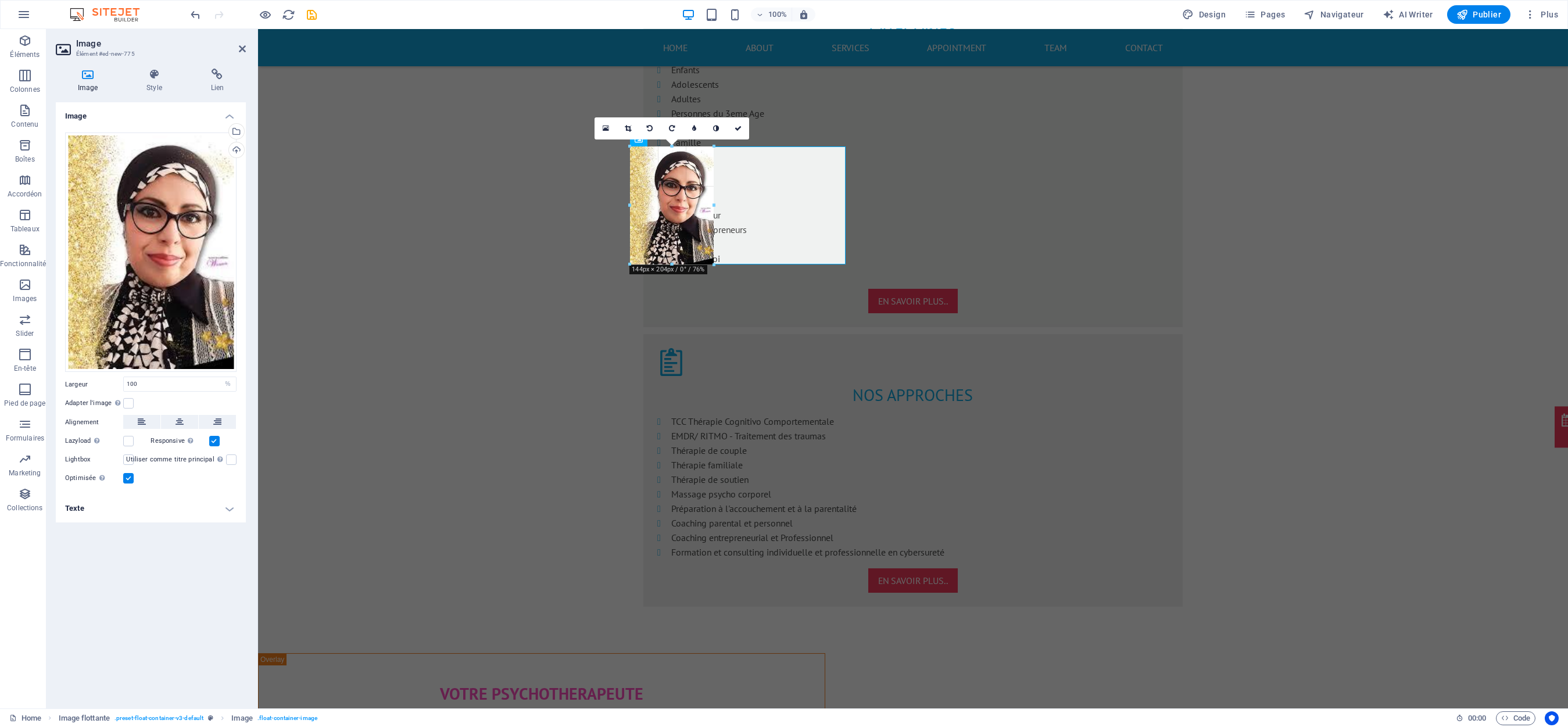
drag, startPoint x: 848, startPoint y: 450, endPoint x: 716, endPoint y: 240, distance: 248.0
type input "144"
select select "px"
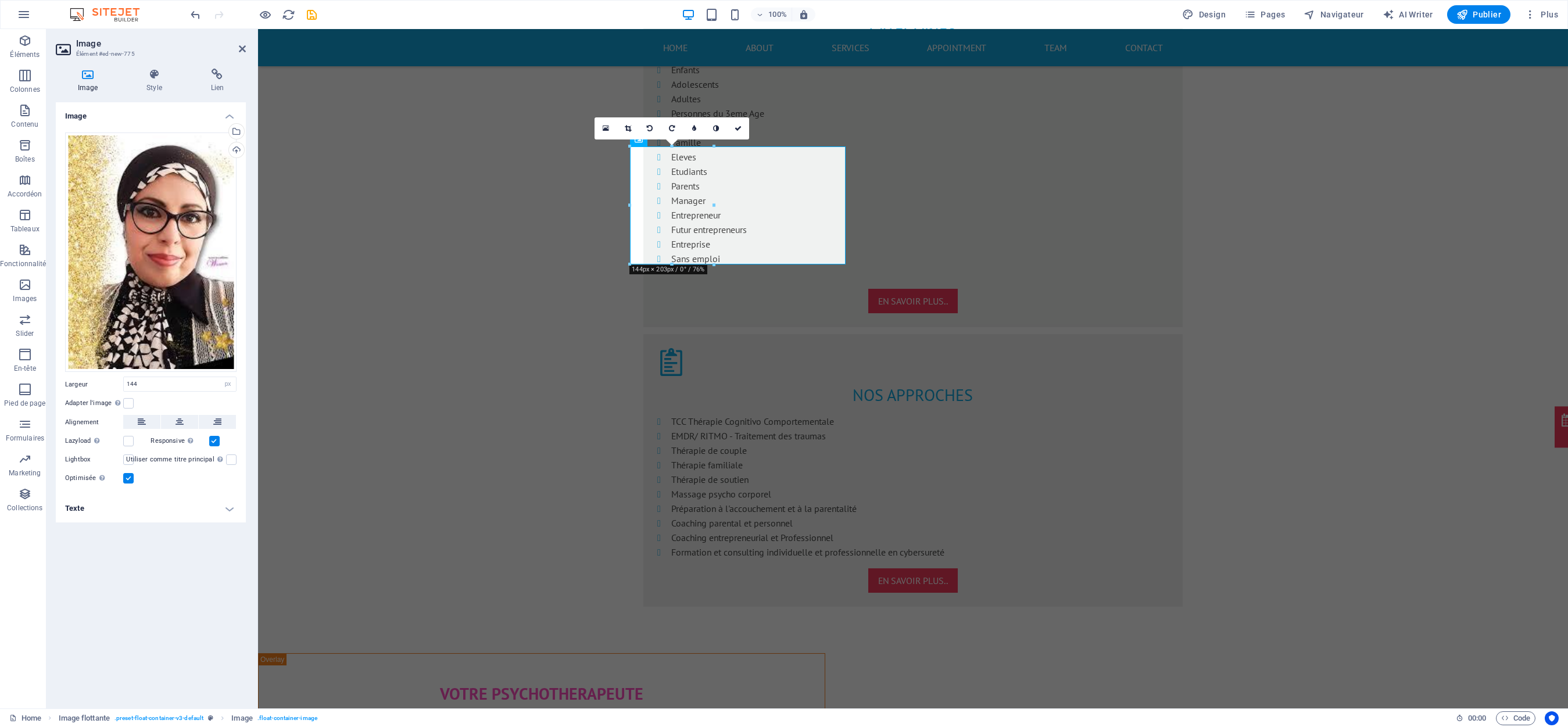
drag, startPoint x: 182, startPoint y: 439, endPoint x: 128, endPoint y: 479, distance: 67.2
click at [128, 302] on label at bounding box center [129, 478] width 11 height 11
click at [0, 0] on input "Optimisée Les images sont compressées pour améliorer la vitesse de la page." at bounding box center [0, 0] width 0 height 0
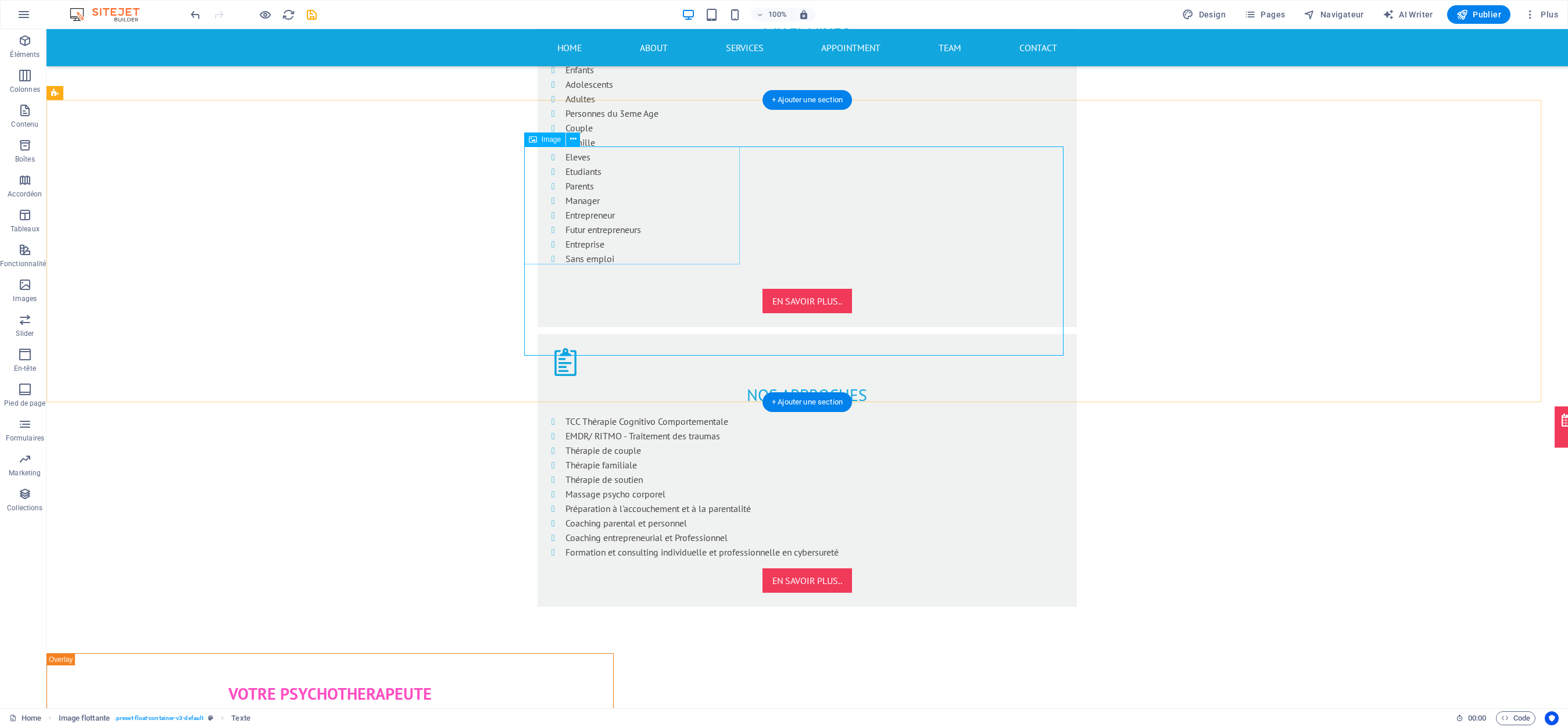
drag, startPoint x: 569, startPoint y: 215, endPoint x: 579, endPoint y: 315, distance: 100.5
drag, startPoint x: 601, startPoint y: 335, endPoint x: 586, endPoint y: 237, distance: 99.1
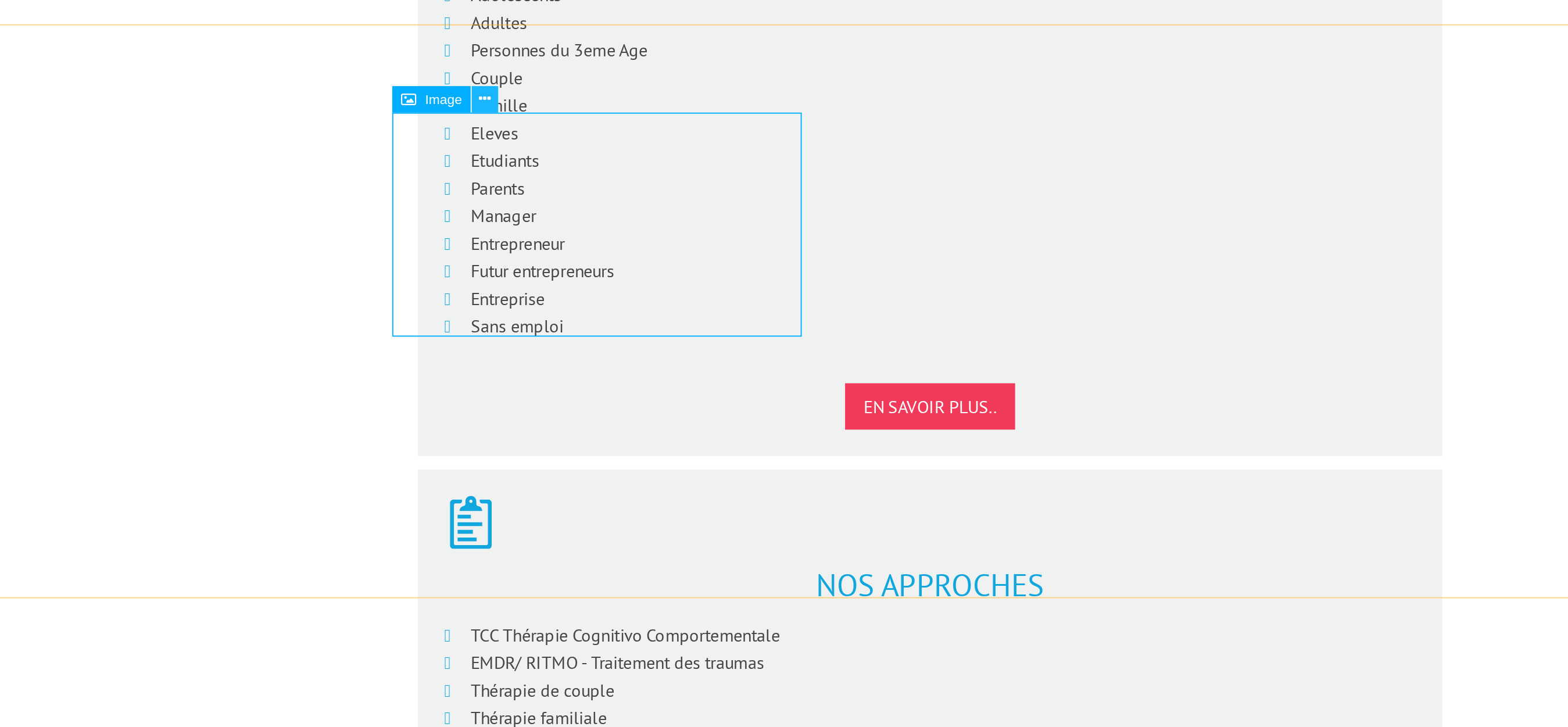
click at [576, 139] on icon at bounding box center [573, 139] width 6 height 12
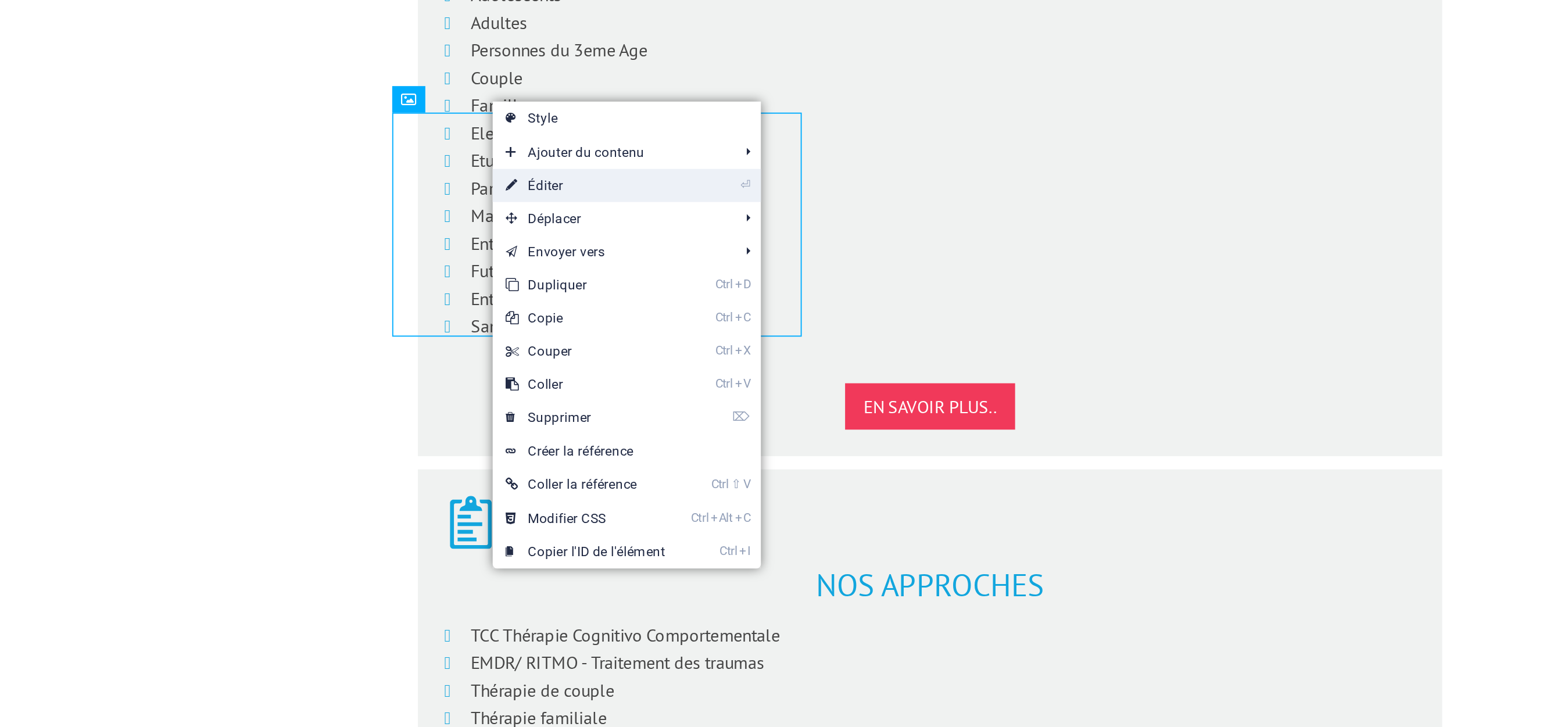
click at [599, 179] on link "⏎ Éditer" at bounding box center [626, 184] width 98 height 17
select select "px"
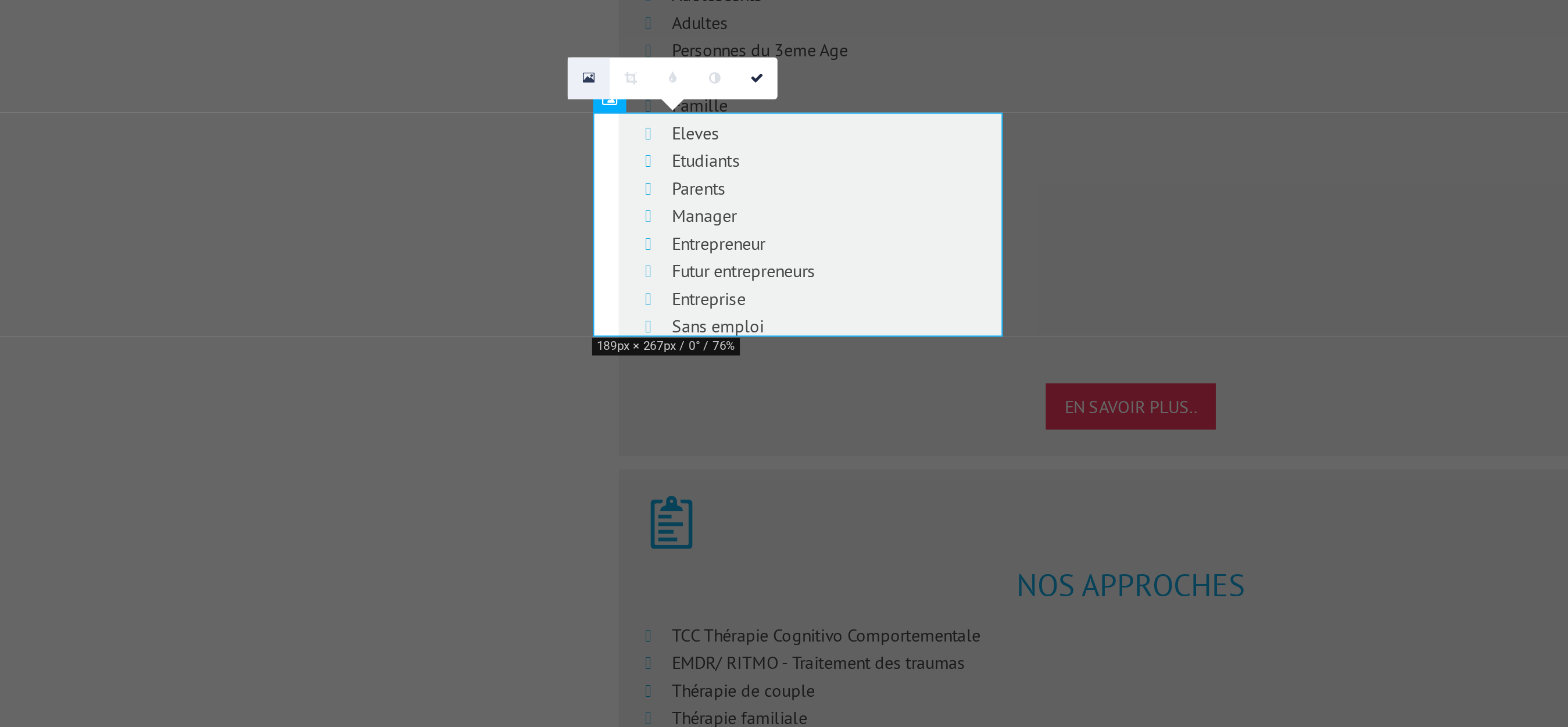
click at [629, 128] on icon at bounding box center [628, 128] width 6 height 8
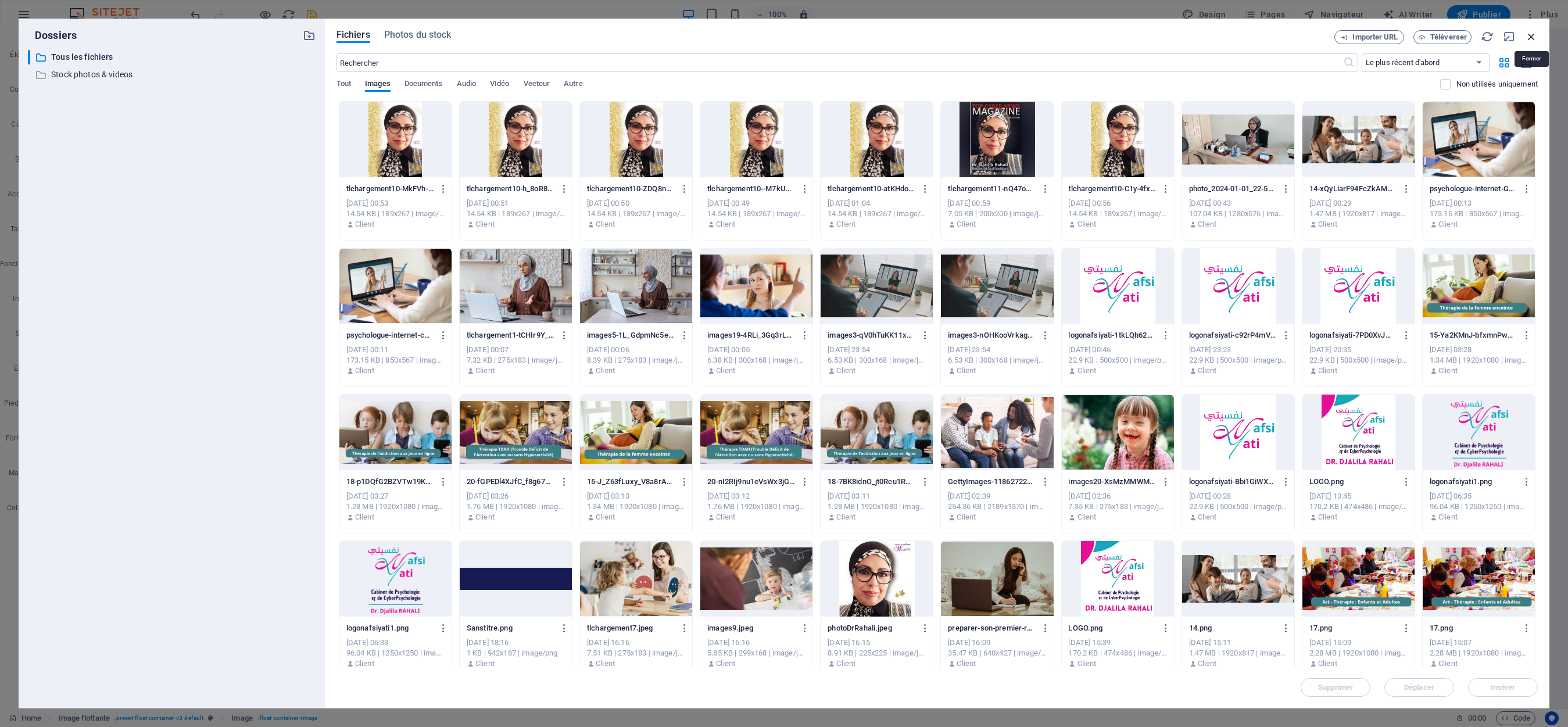
click at [653, 33] on icon "button" at bounding box center [1532, 36] width 13 height 13
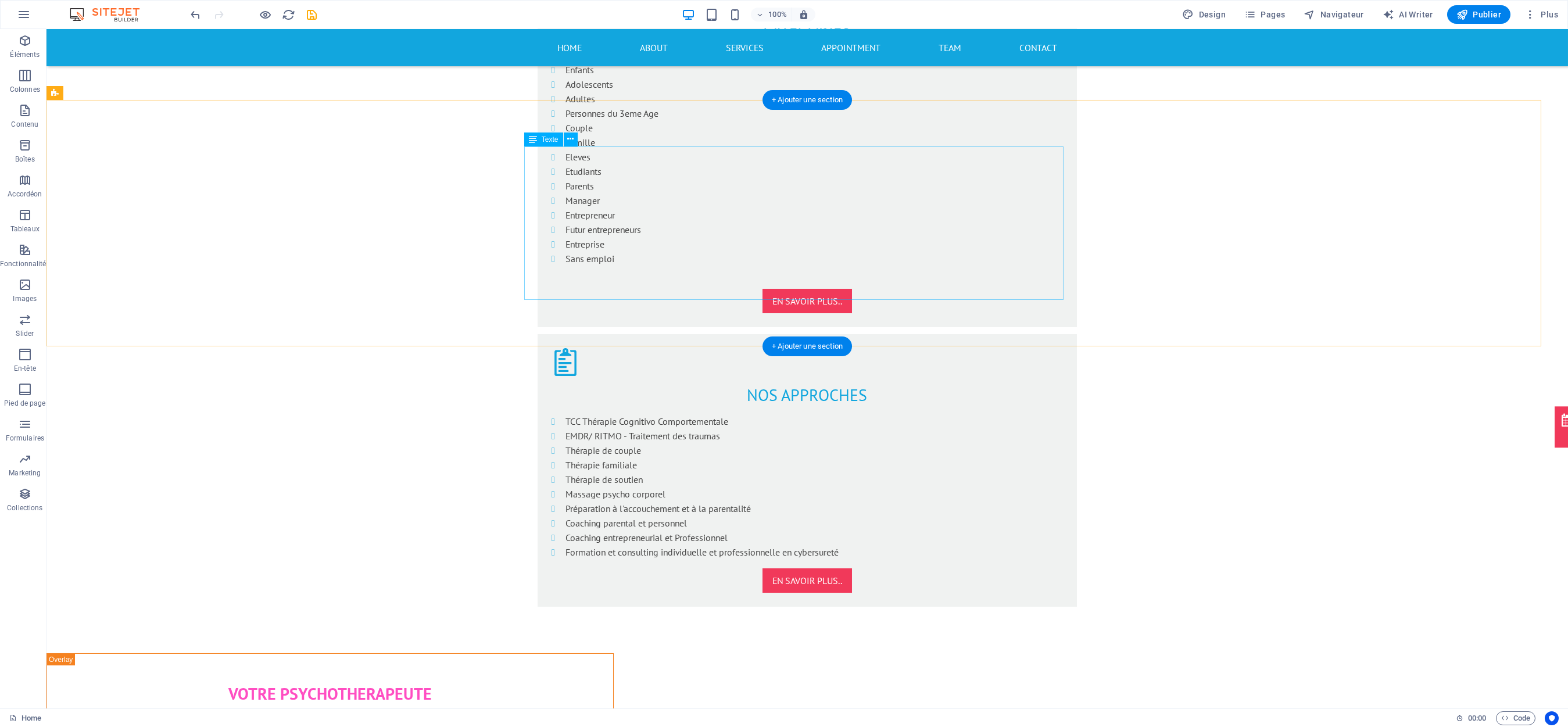
click at [21, 42] on icon "button" at bounding box center [25, 40] width 14 height 14
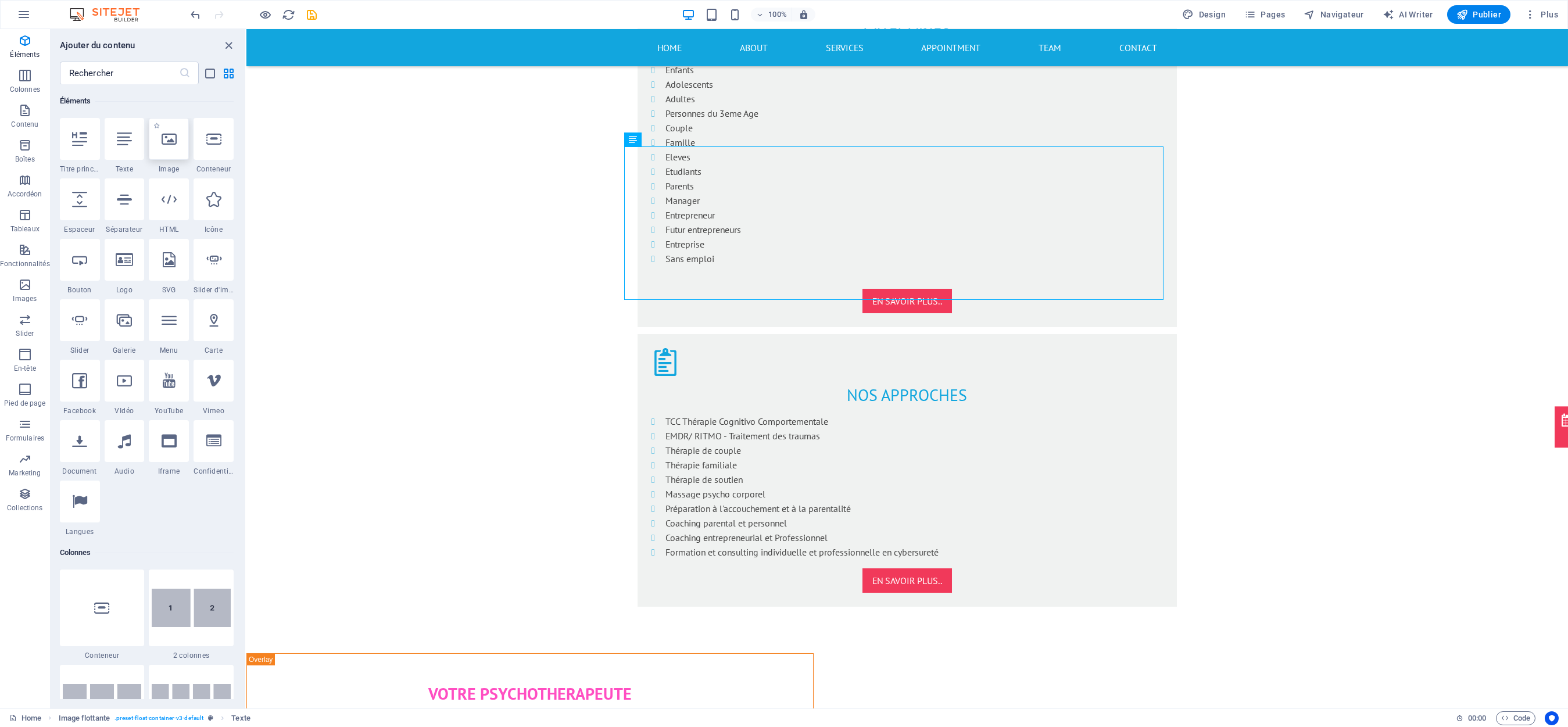
click at [164, 155] on div at bounding box center [168, 139] width 40 height 42
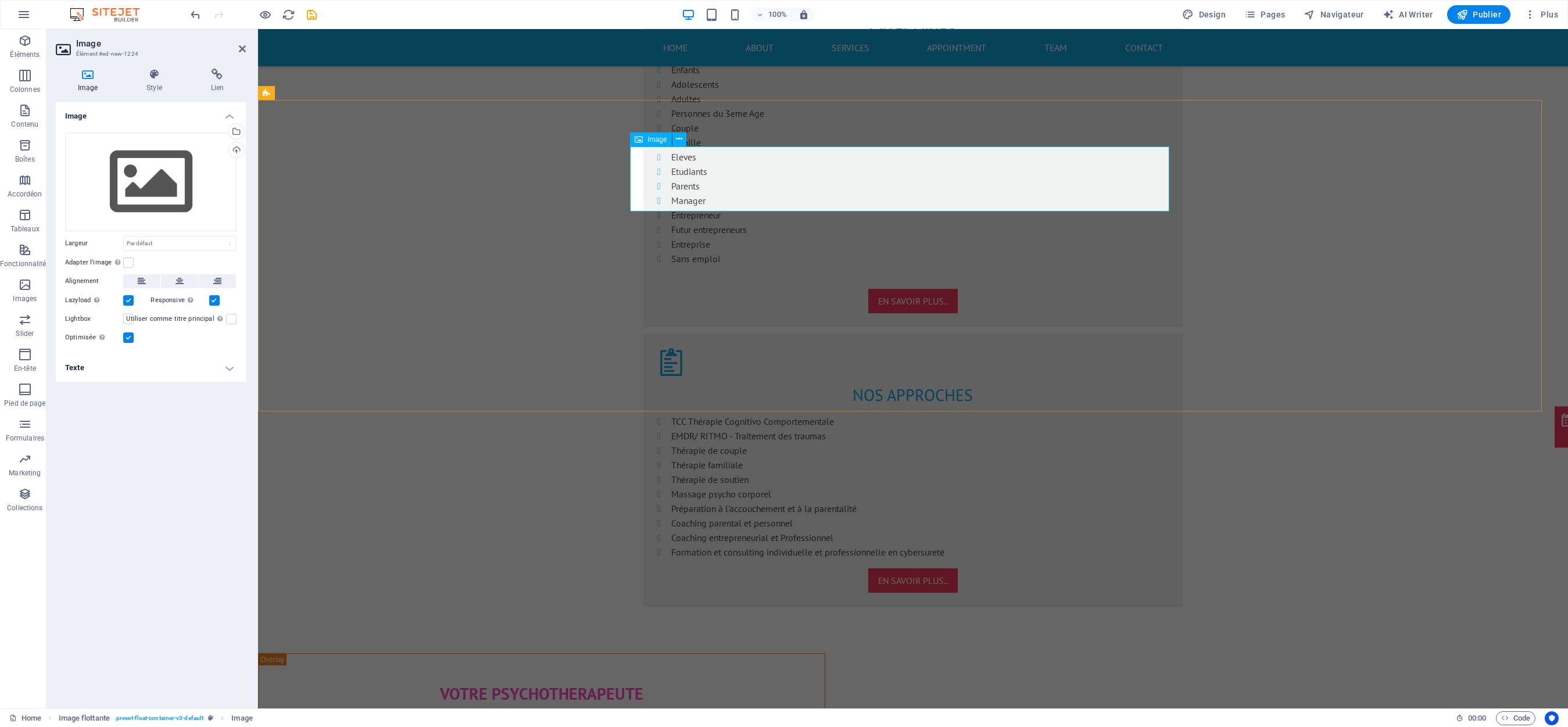
click at [176, 280] on icon at bounding box center [180, 281] width 8 height 14
click at [240, 149] on div "Téléverser" at bounding box center [235, 151] width 17 height 17
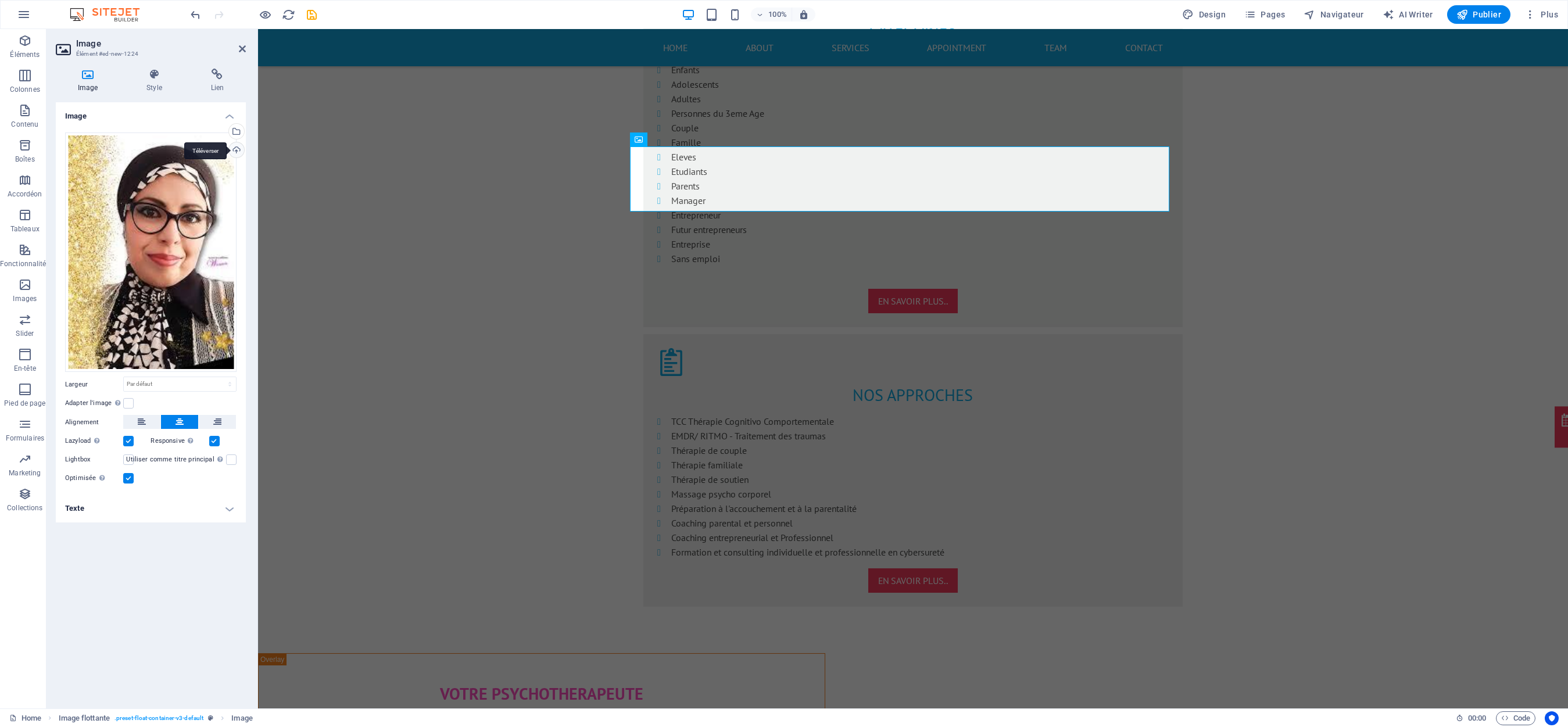
click at [236, 149] on div "Téléverser" at bounding box center [235, 151] width 17 height 17
